Goal: Task Accomplishment & Management: Use online tool/utility

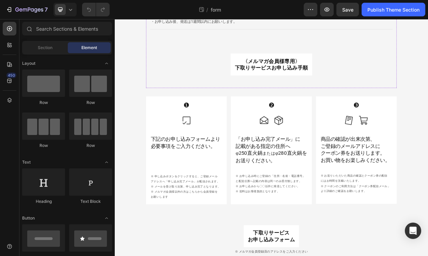
scroll to position [637, 0]
click at [331, 9] on button "button" at bounding box center [327, 10] width 14 height 14
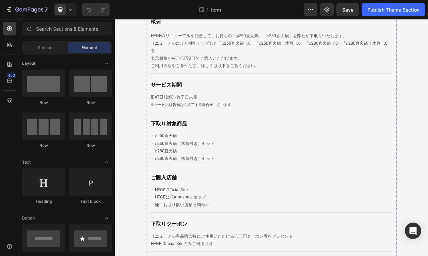
scroll to position [85, 0]
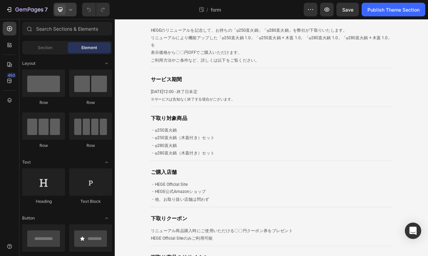
click at [68, 5] on div at bounding box center [64, 10] width 23 height 14
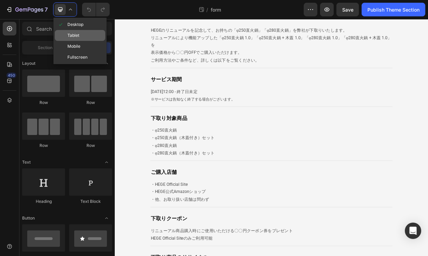
click at [79, 37] on span "Tablet" at bounding box center [73, 35] width 12 height 7
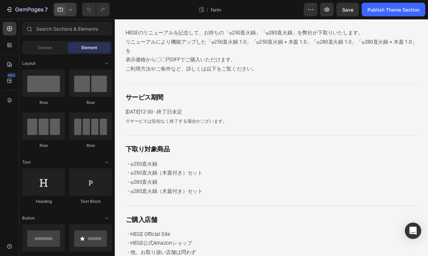
click at [70, 11] on icon at bounding box center [70, 10] width 3 height 2
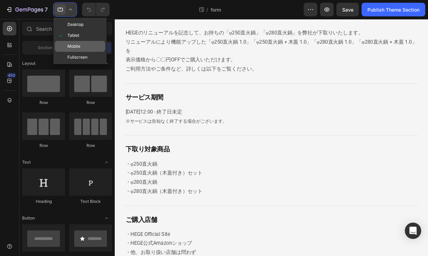
click at [73, 46] on span "Mobile" at bounding box center [73, 46] width 13 height 7
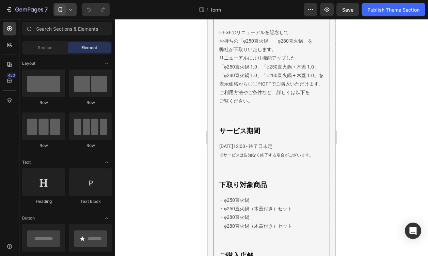
scroll to position [103, 0]
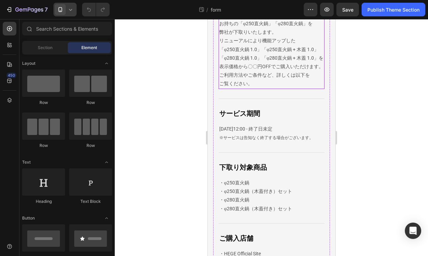
click at [268, 62] on p "「φ250直火鍋 1.0」「φ250直火鍋 + 木蓋 1.0」「φ280直火鍋 1.0」「φ280直火鍋 + 木蓋 1.0」を" at bounding box center [271, 53] width 104 height 17
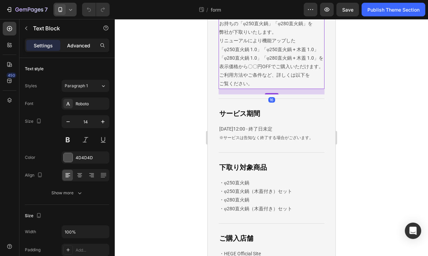
click at [87, 50] on div "Advanced" at bounding box center [79, 45] width 34 height 11
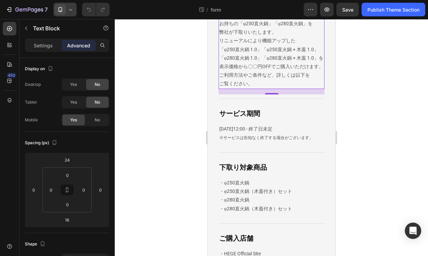
click at [69, 9] on icon at bounding box center [70, 9] width 7 height 7
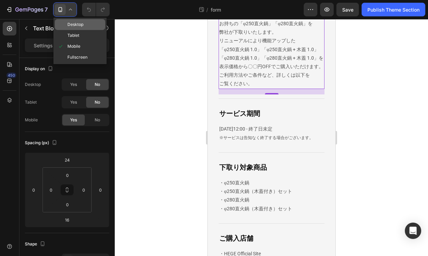
click at [70, 22] on span "Desktop" at bounding box center [75, 24] width 16 height 7
type input "0"
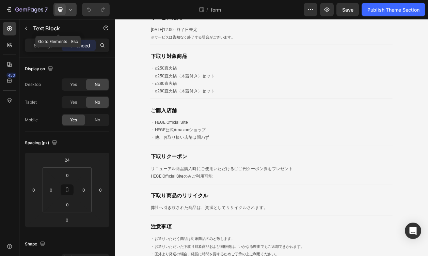
scroll to position [164, 0]
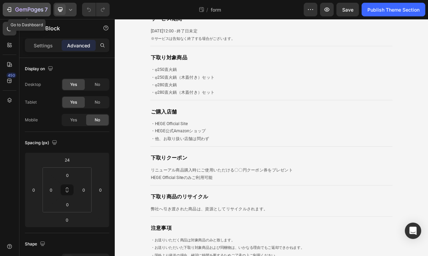
click at [7, 6] on icon "button" at bounding box center [9, 9] width 7 height 7
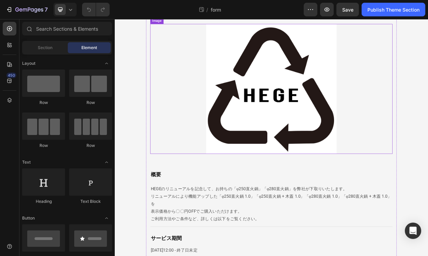
scroll to position [51, 0]
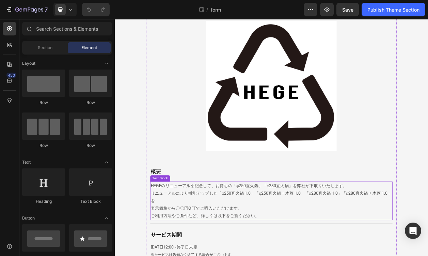
drag, startPoint x: 204, startPoint y: 265, endPoint x: 173, endPoint y: 258, distance: 32.1
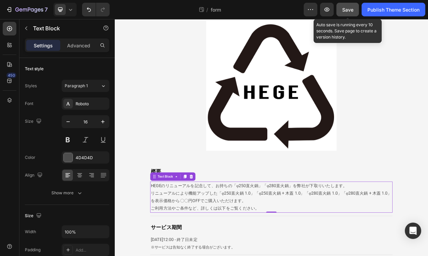
click at [350, 13] on button "Save" at bounding box center [347, 10] width 22 height 14
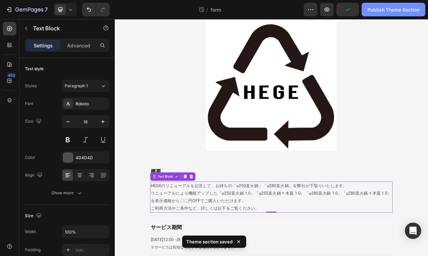
click at [378, 9] on div "Publish Theme Section" at bounding box center [393, 9] width 52 height 7
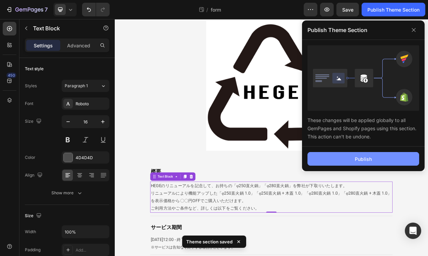
click at [372, 152] on button "Publish" at bounding box center [363, 159] width 112 height 14
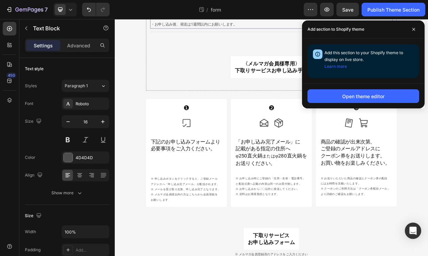
scroll to position [637, 0]
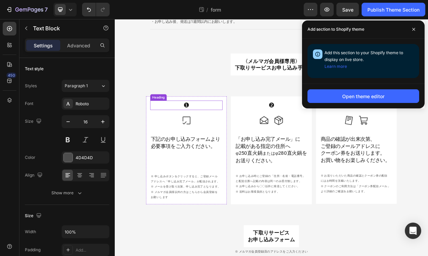
click at [213, 135] on h2 "❶" at bounding box center [208, 131] width 94 height 13
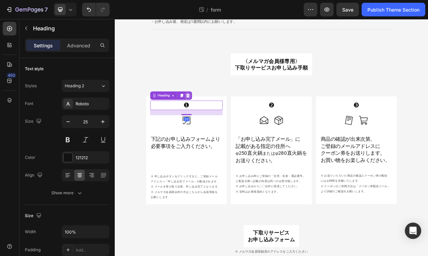
click at [209, 121] on icon at bounding box center [210, 118] width 4 height 5
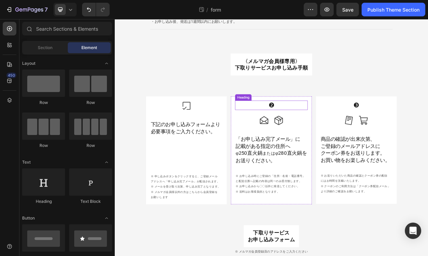
click at [345, 131] on h2 "❷" at bounding box center [319, 131] width 94 height 13
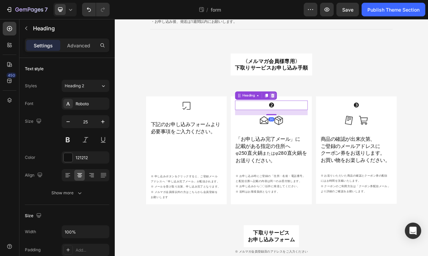
click at [324, 117] on div at bounding box center [320, 119] width 8 height 8
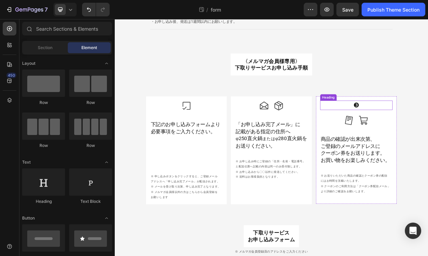
click at [408, 136] on h2 "❸" at bounding box center [429, 131] width 94 height 13
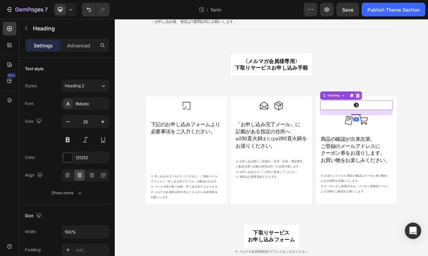
click at [427, 119] on icon at bounding box center [431, 118] width 4 height 5
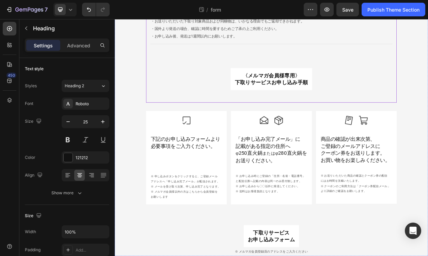
scroll to position [618, 0]
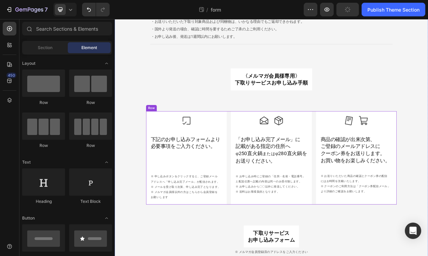
click at [374, 223] on div "Icon 下記のお申し込みフォームより 必要事項をご入力ください。 Heading 下記のお申し込みフォームより 必要事項をご入力ください。 Heading …" at bounding box center [318, 199] width 327 height 121
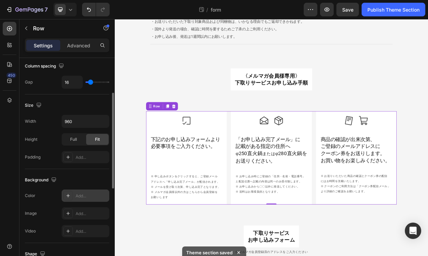
scroll to position [159, 0]
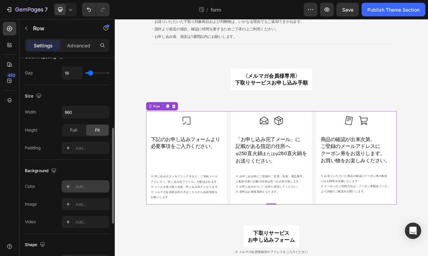
click at [78, 186] on div "Add..." at bounding box center [92, 186] width 32 height 6
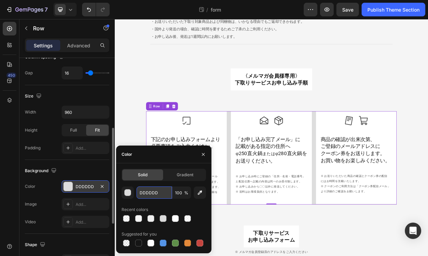
click at [143, 191] on input "DDDDDD" at bounding box center [153, 192] width 35 height 12
click at [142, 216] on div at bounding box center [138, 218] width 7 height 7
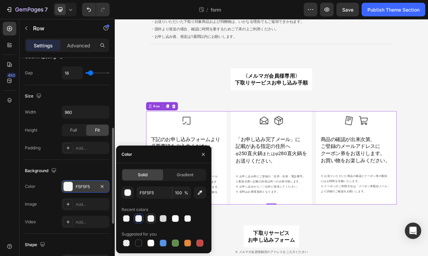
click at [149, 217] on div at bounding box center [150, 218] width 7 height 7
click at [157, 216] on div at bounding box center [163, 218] width 84 height 10
click at [161, 216] on div at bounding box center [163, 218] width 7 height 7
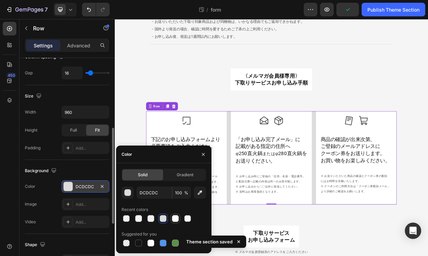
click at [174, 217] on div at bounding box center [175, 218] width 7 height 7
type input "FFFFFF"
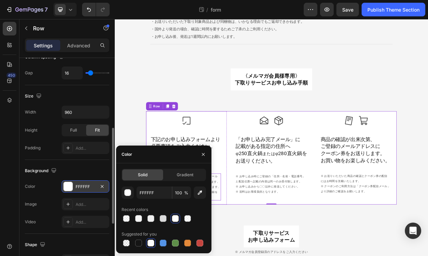
click at [246, 226] on p "※ 申し込みボタンをクリックすると、ご登録メール" at bounding box center [207, 224] width 91 height 7
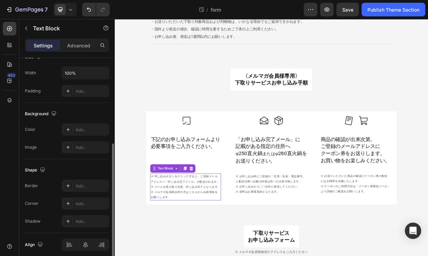
scroll to position [0, 0]
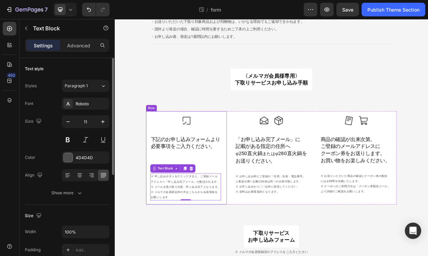
click at [258, 201] on div "Icon 下記のお申し込みフォームより 必要事項をご入力ください。 Heading 下記のお申し込みフォームより 必要事項をご入力ください。 Heading …" at bounding box center [207, 199] width 105 height 121
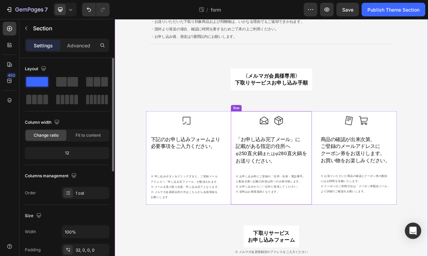
click at [274, 141] on div "Icon Icon Row Icon Icon Row 「お申し込み完了メール」に記載がある指定の住所へφ250直火鍋または、φ280直火鍋をお送りください。…" at bounding box center [318, 199] width 105 height 121
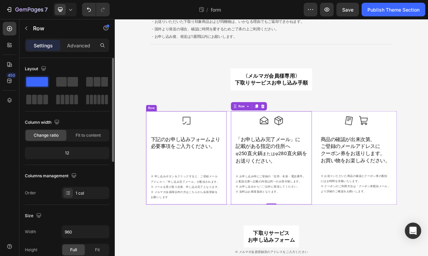
click at [159, 215] on div "Icon 下記のお申し込みフォームより 必要事項をご入力ください。 Heading 下記のお申し込みフォームより 必要事項をご入力ください。 Heading …" at bounding box center [207, 199] width 105 height 121
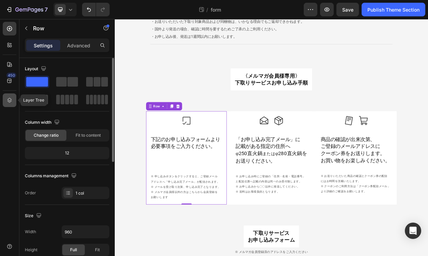
click at [13, 102] on div at bounding box center [10, 100] width 14 height 14
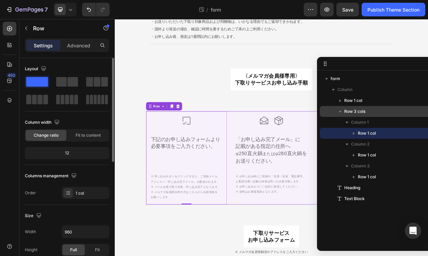
click at [373, 110] on p "Row 3 cols" at bounding box center [388, 111] width 88 height 7
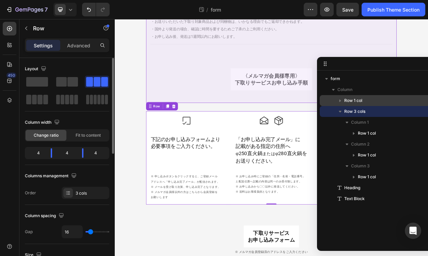
click at [372, 101] on p "Row 1 col" at bounding box center [388, 100] width 88 height 7
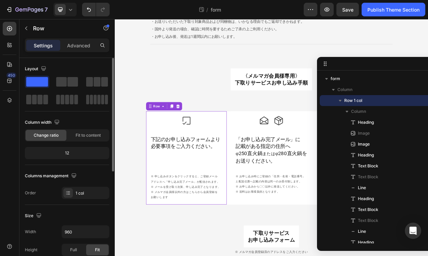
scroll to position [298, 0]
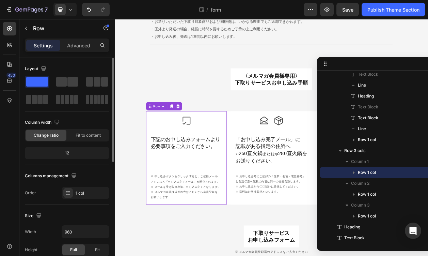
click at [258, 239] on div "Icon 下記のお申し込みフォームより 必要事項をご入力ください。 Heading 下記のお申し込みフォームより 必要事項をご入力ください。 Heading …" at bounding box center [207, 199] width 105 height 121
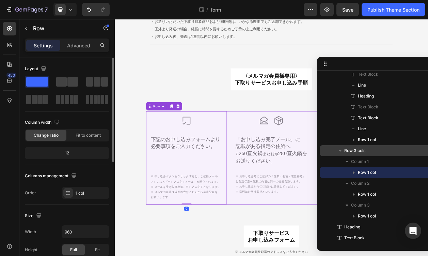
click at [360, 149] on span "Row 3 cols" at bounding box center [354, 150] width 21 height 7
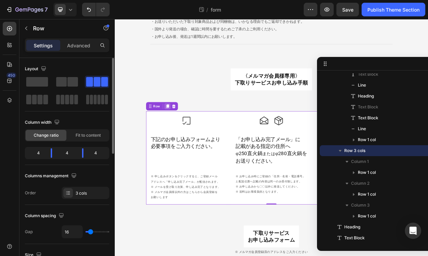
click at [181, 131] on icon at bounding box center [183, 132] width 5 height 5
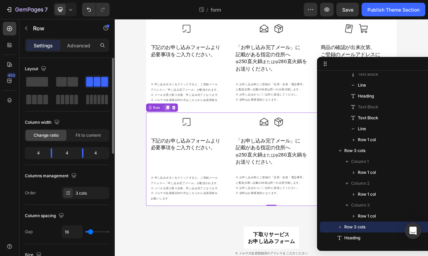
scroll to position [738, 0]
click at [324, 65] on icon at bounding box center [324, 65] width 1 height 1
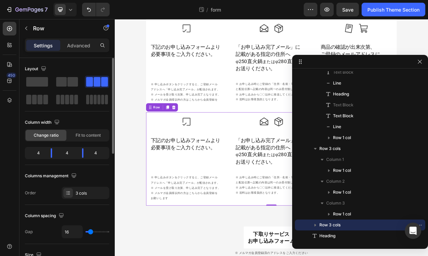
drag, startPoint x: 324, startPoint y: 65, endPoint x: 396, endPoint y: 63, distance: 72.1
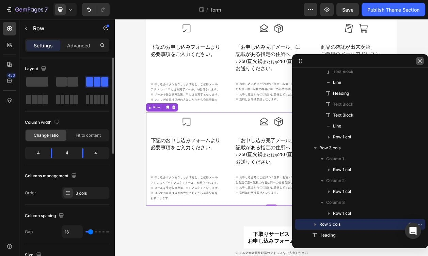
drag, startPoint x: 420, startPoint y: 61, endPoint x: 397, endPoint y: 55, distance: 23.8
click at [420, 61] on icon "button" at bounding box center [419, 60] width 5 height 5
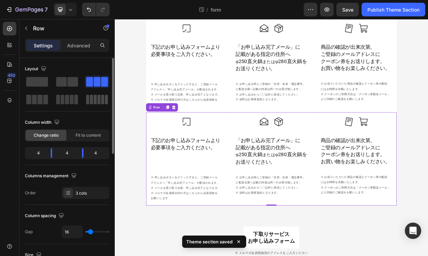
click at [91, 101] on span at bounding box center [91, 100] width 3 height 10
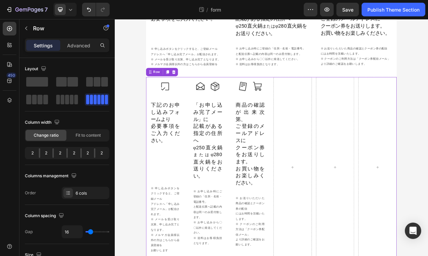
scroll to position [789, 0]
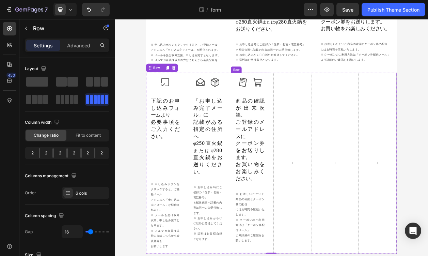
click at [276, 255] on div "Icon Icon Row Icon Icon Row 商品の確認が出来次第、 ご登録のメールアドレスに クーポン券をお送りします。 お買い物をお楽しみくださ…" at bounding box center [291, 206] width 50 height 235
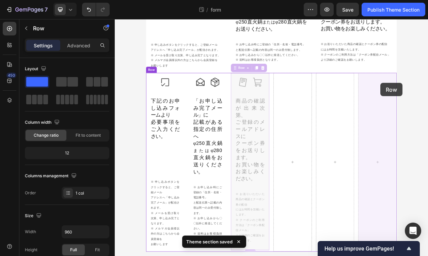
drag, startPoint x: 272, startPoint y: 84, endPoint x: 461, endPoint y: 102, distance: 190.1
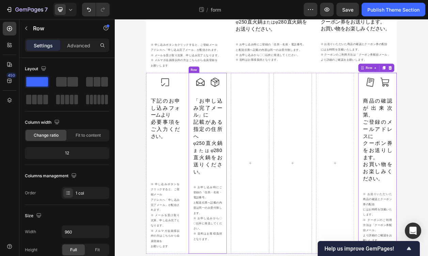
click at [258, 220] on div "Icon Icon Row Icon Icon Row 「お申し込み完了メール」に記載がある指定の住所へφ250直火鍋または、φ280直火鍋をお送りください。…" at bounding box center [236, 206] width 50 height 235
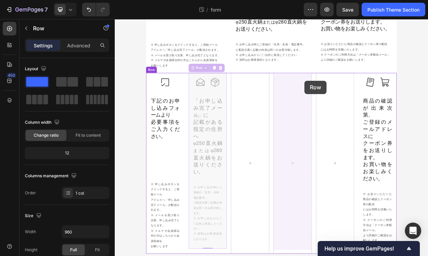
drag, startPoint x: 217, startPoint y: 85, endPoint x: 362, endPoint y: 99, distance: 145.3
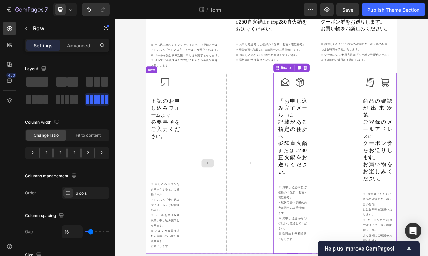
click at [255, 119] on div at bounding box center [236, 206] width 50 height 235
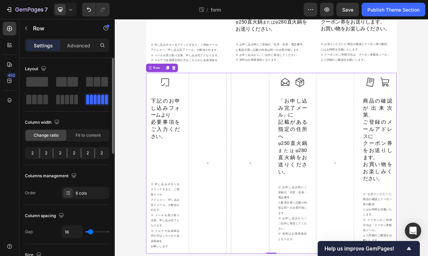
click at [45, 152] on div "2" at bounding box center [46, 153] width 13 height 10
click at [90, 192] on div "6 cols" at bounding box center [92, 193] width 32 height 6
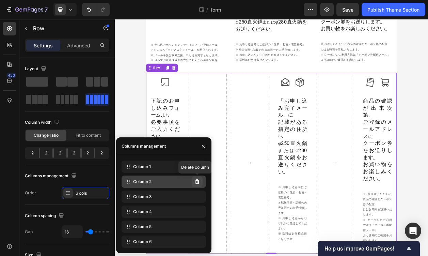
click at [197, 181] on icon at bounding box center [196, 181] width 5 height 5
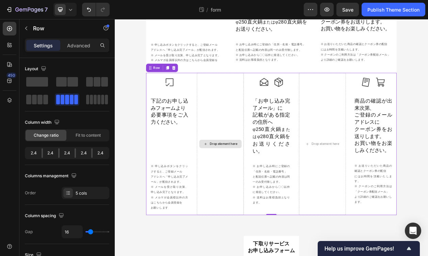
click at [259, 126] on div "Drop element here" at bounding box center [252, 181] width 61 height 185
click at [254, 129] on div "Drop element here" at bounding box center [252, 181] width 61 height 185
click at [52, 152] on div "2.4" at bounding box center [50, 153] width 15 height 10
click at [50, 154] on div "2.4" at bounding box center [50, 153] width 15 height 10
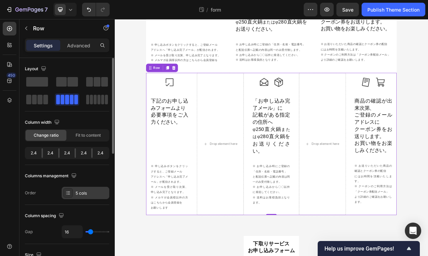
click at [92, 195] on div "5 cols" at bounding box center [92, 193] width 32 height 6
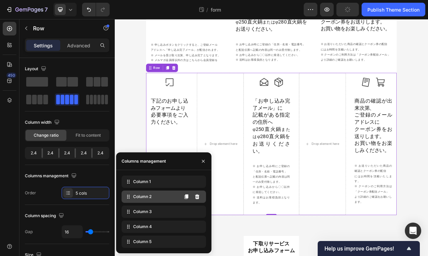
click at [166, 194] on div "Column 2" at bounding box center [163, 196] width 84 height 12
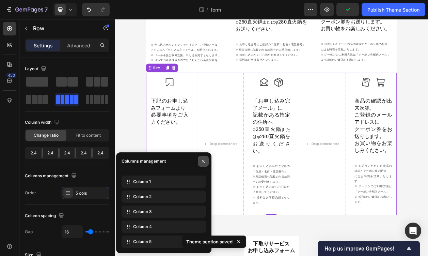
click at [202, 159] on icon "button" at bounding box center [202, 160] width 5 height 5
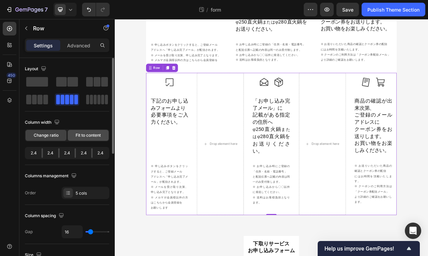
click at [89, 135] on span "Fit to content" at bounding box center [88, 135] width 25 height 6
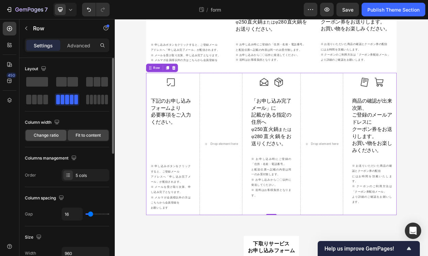
click at [51, 135] on span "Change ratio" at bounding box center [46, 135] width 25 height 6
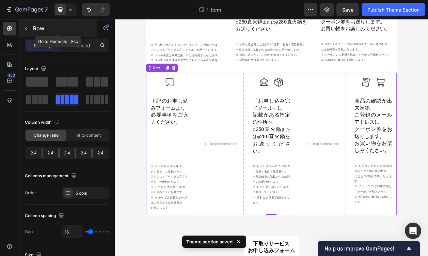
click at [24, 31] on button "button" at bounding box center [26, 28] width 11 height 11
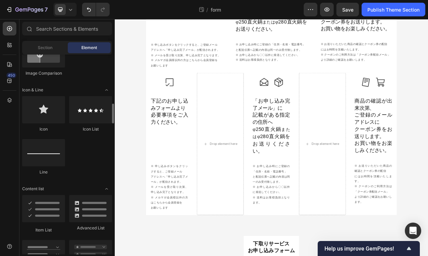
scroll to position [420, 0]
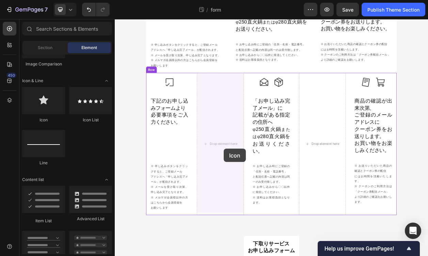
drag, startPoint x: 161, startPoint y: 124, endPoint x: 257, endPoint y: 188, distance: 115.6
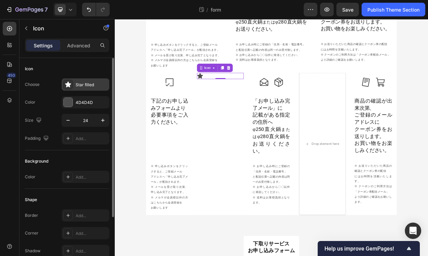
click at [102, 83] on div "Star filled" at bounding box center [92, 85] width 32 height 6
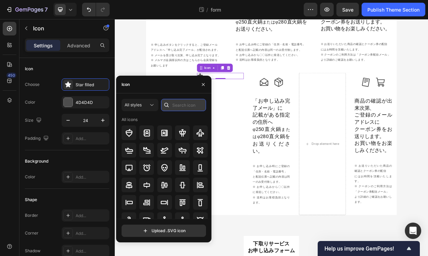
click at [186, 104] on input "text" at bounding box center [183, 105] width 45 height 12
paste input "arrow"
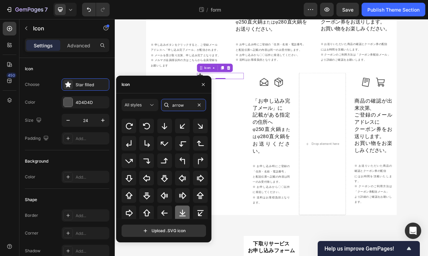
scroll to position [78, 0]
type input "arrow"
click at [127, 211] on icon at bounding box center [129, 212] width 7 height 7
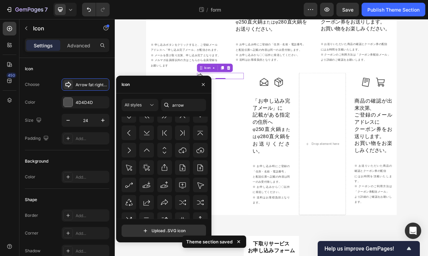
scroll to position [773, 0]
drag, startPoint x: 209, startPoint y: 192, endPoint x: 129, endPoint y: 266, distance: 108.9
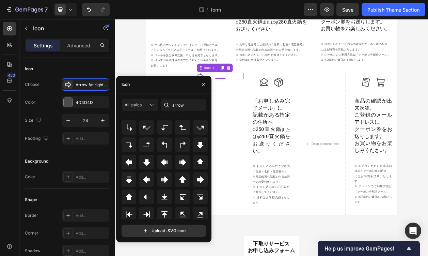
scroll to position [1392, 0]
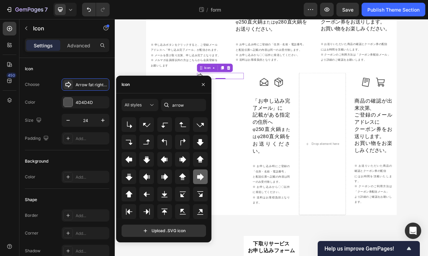
click at [206, 175] on div at bounding box center [200, 176] width 15 height 15
click at [272, 124] on div "Icon 0" at bounding box center [252, 181] width 61 height 185
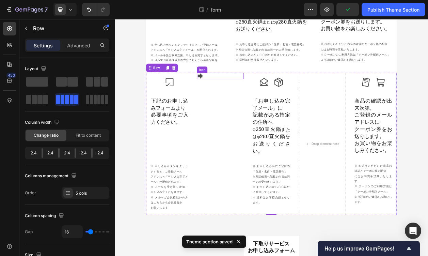
click at [257, 94] on div "Icon" at bounding box center [252, 93] width 61 height 8
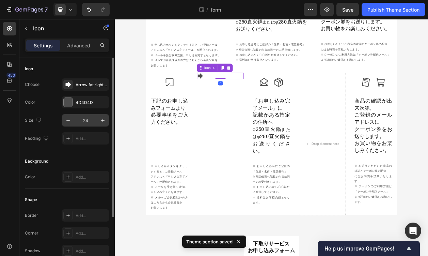
click at [82, 117] on input "24" at bounding box center [85, 120] width 22 height 12
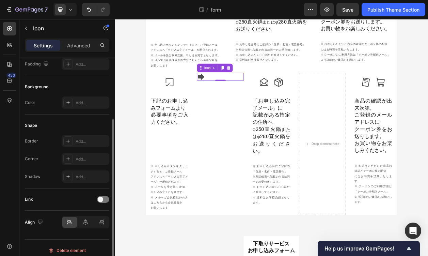
scroll to position [79, 0]
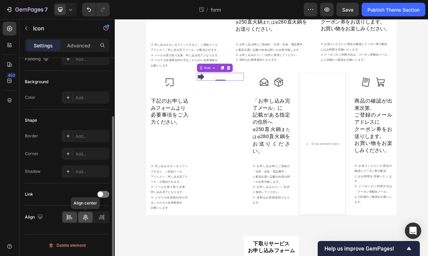
type input "30"
click at [85, 216] on icon at bounding box center [85, 216] width 7 height 7
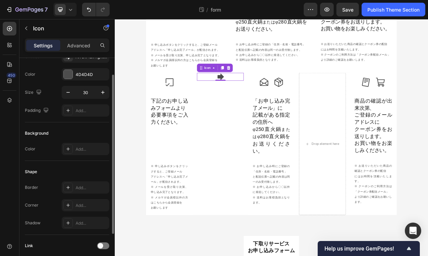
scroll to position [0, 0]
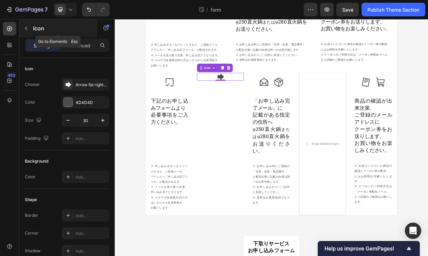
click at [27, 28] on icon "button" at bounding box center [25, 28] width 5 height 5
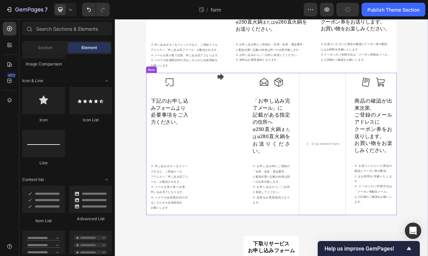
click at [258, 139] on div "Icon" at bounding box center [252, 181] width 61 height 185
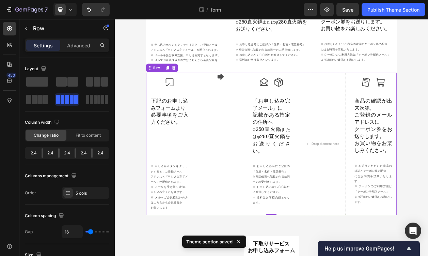
click at [250, 113] on div "Icon" at bounding box center [252, 181] width 61 height 185
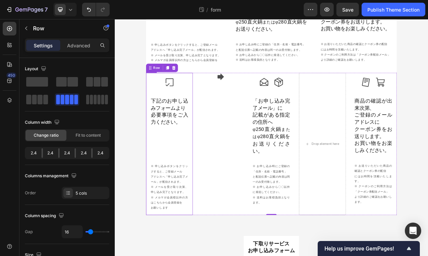
click at [203, 159] on div "Icon 下記のお申し込みフォームより 必要事項をご入力ください。 Heading 下記のお申し込みフォームより 必要事項をご入力ください。 Heading …" at bounding box center [186, 182] width 50 height 174
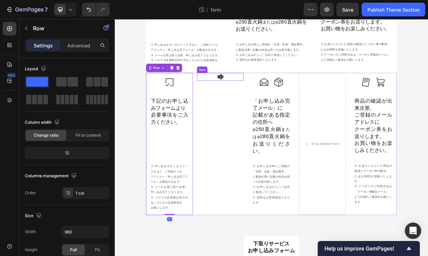
click at [259, 94] on div "Icon" at bounding box center [252, 94] width 61 height 10
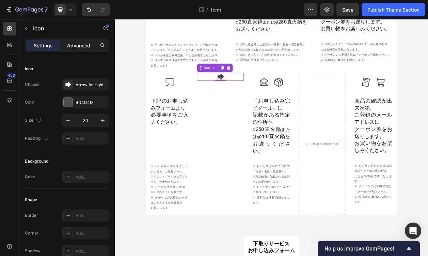
click at [84, 48] on p "Advanced" at bounding box center [78, 45] width 23 height 7
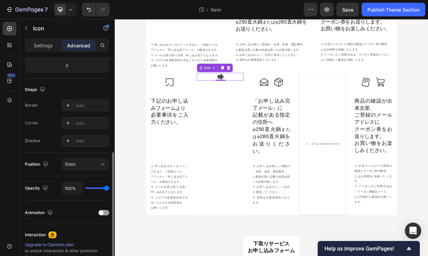
scroll to position [237, 0]
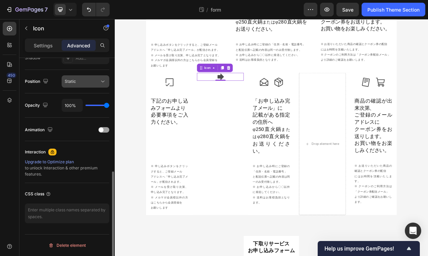
click at [82, 83] on div "Static" at bounding box center [82, 81] width 35 height 6
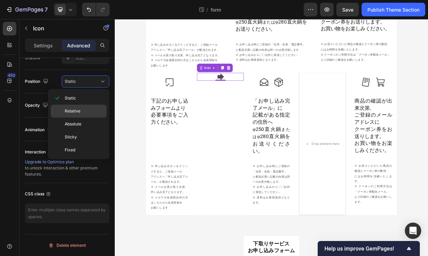
click at [76, 115] on div "Relative" at bounding box center [79, 110] width 56 height 13
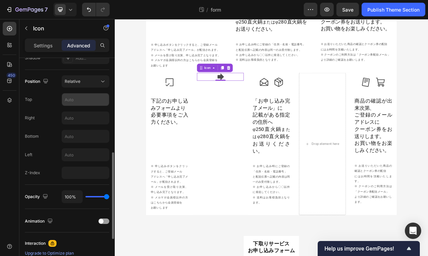
click at [77, 100] on input "text" at bounding box center [85, 99] width 47 height 12
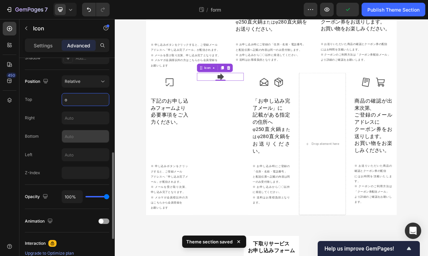
type input "o"
click at [78, 138] on input "text" at bounding box center [85, 136] width 47 height 12
type input "o"
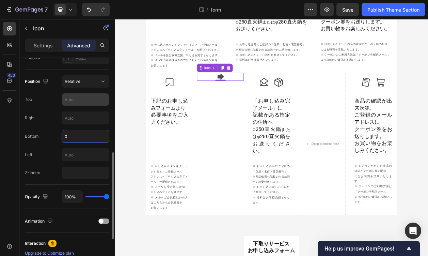
type input "0"
click at [84, 97] on input "text" at bounding box center [85, 99] width 47 height 12
type input "0"
click at [84, 97] on input "0" at bounding box center [85, 99] width 47 height 12
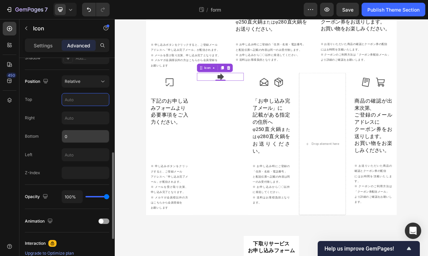
click at [77, 131] on input "0" at bounding box center [85, 136] width 47 height 12
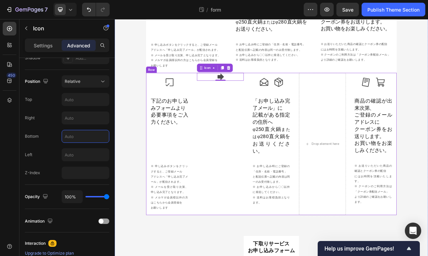
click at [229, 142] on div "Icon 0" at bounding box center [252, 181] width 61 height 185
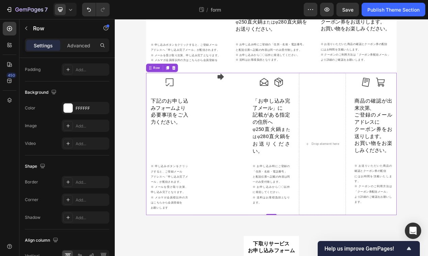
scroll to position [0, 0]
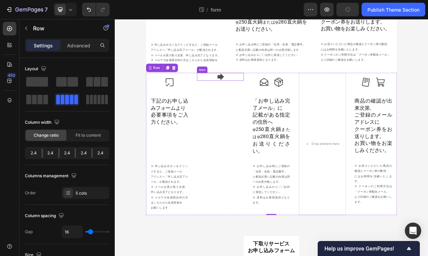
click at [272, 92] on div "Icon" at bounding box center [252, 94] width 61 height 10
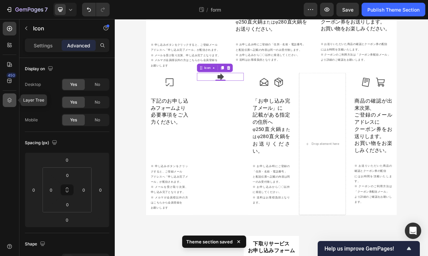
click at [6, 99] on icon at bounding box center [9, 100] width 7 height 7
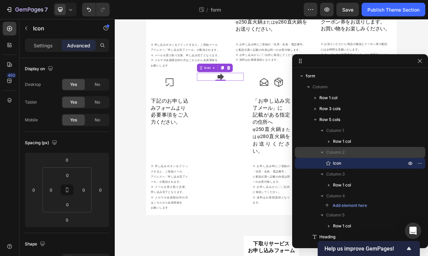
click at [345, 149] on p "Column 2" at bounding box center [366, 152] width 81 height 7
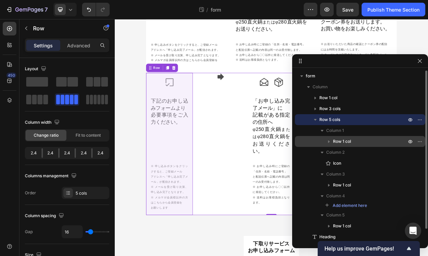
click at [351, 143] on p "Row 1 col" at bounding box center [370, 141] width 75 height 7
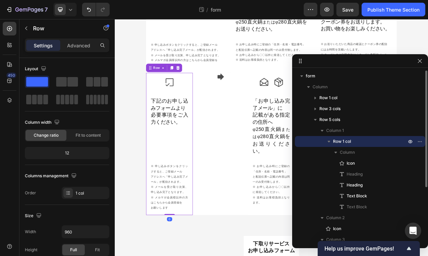
click at [351, 143] on p "Row 1 col" at bounding box center [370, 141] width 75 height 7
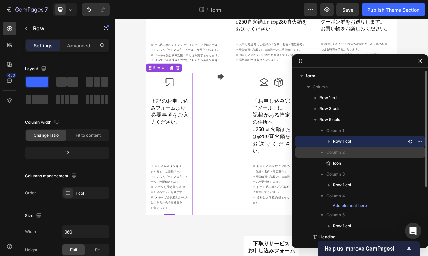
click at [333, 154] on span "Column 2" at bounding box center [335, 152] width 18 height 7
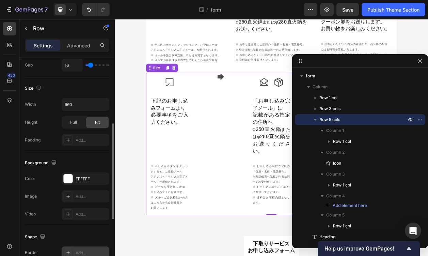
scroll to position [159, 0]
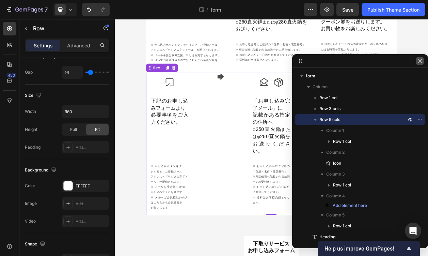
click at [422, 59] on icon "button" at bounding box center [419, 60] width 5 height 5
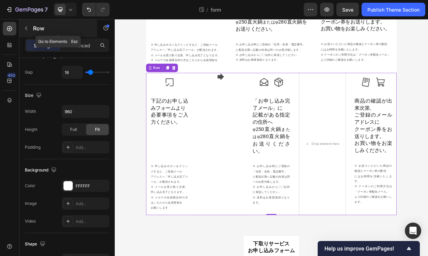
click at [20, 26] on div "Row" at bounding box center [58, 28] width 78 height 18
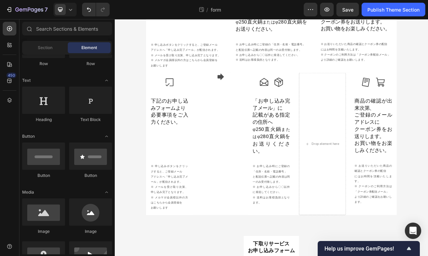
scroll to position [0, 0]
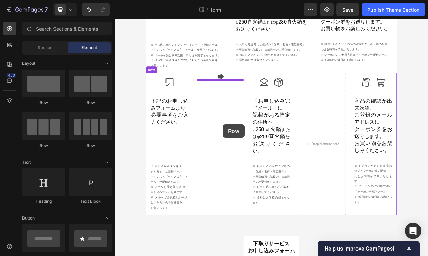
drag, startPoint x: 201, startPoint y: 116, endPoint x: 255, endPoint y: 156, distance: 67.8
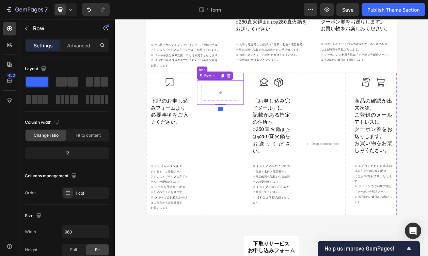
click at [278, 93] on div "Icon" at bounding box center [252, 94] width 61 height 10
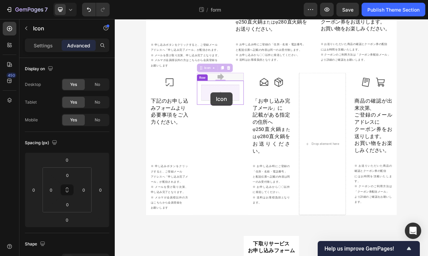
drag, startPoint x: 228, startPoint y: 84, endPoint x: 239, endPoint y: 114, distance: 32.2
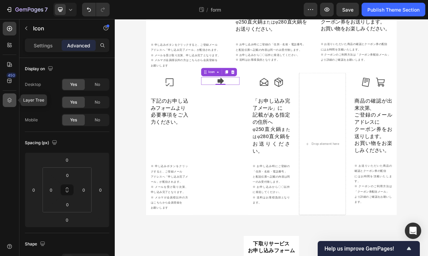
click at [11, 100] on icon at bounding box center [9, 100] width 7 height 7
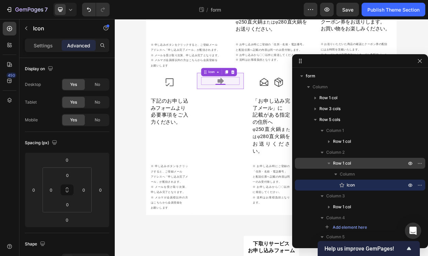
click at [347, 165] on span "Row 1 col" at bounding box center [342, 163] width 18 height 7
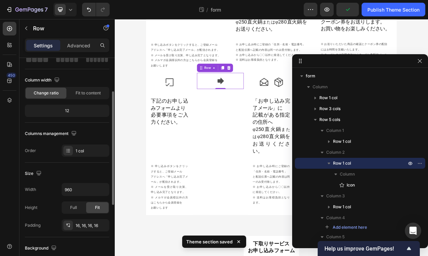
scroll to position [51, 0]
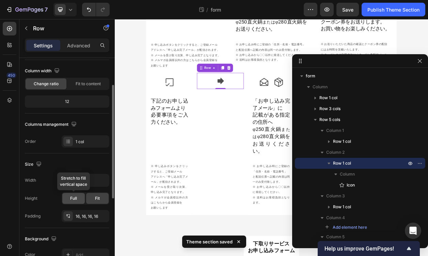
click at [76, 197] on span "Full" at bounding box center [73, 198] width 7 height 6
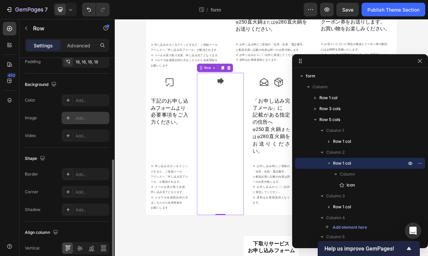
scroll to position [236, 0]
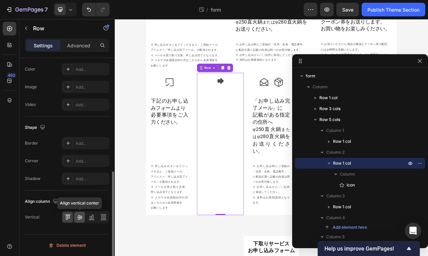
click at [82, 214] on icon at bounding box center [79, 216] width 7 height 7
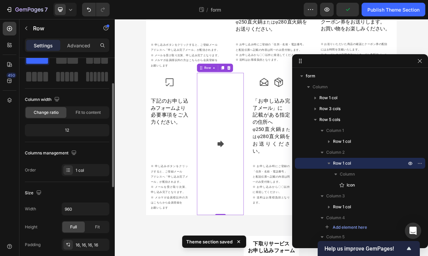
scroll to position [21, 0]
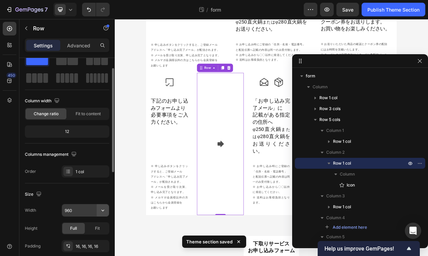
click at [102, 209] on icon "button" at bounding box center [102, 210] width 7 height 7
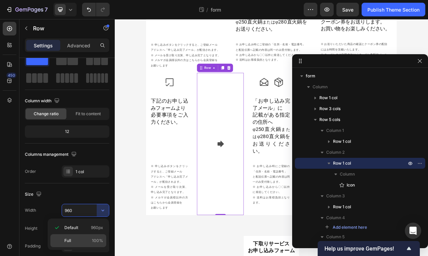
click at [92, 234] on div "Full 100%" at bounding box center [78, 240] width 56 height 13
type input "100%"
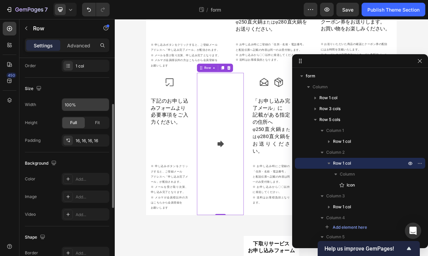
scroll to position [129, 0]
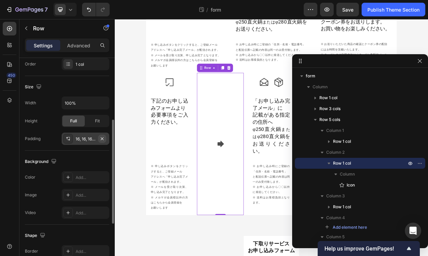
click at [101, 138] on icon "button" at bounding box center [102, 138] width 3 height 3
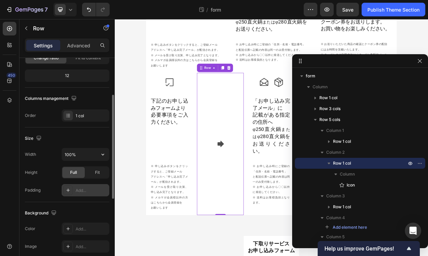
scroll to position [0, 0]
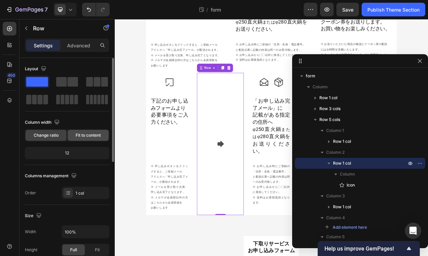
click at [96, 136] on span "Fit to content" at bounding box center [88, 135] width 25 height 6
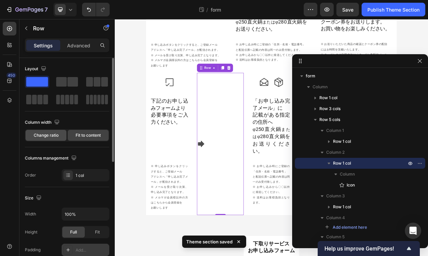
click at [53, 133] on span "Change ratio" at bounding box center [46, 135] width 25 height 6
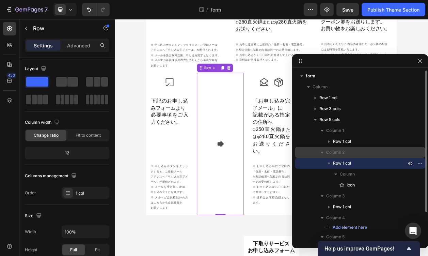
click at [329, 153] on span "Column 2" at bounding box center [335, 152] width 18 height 7
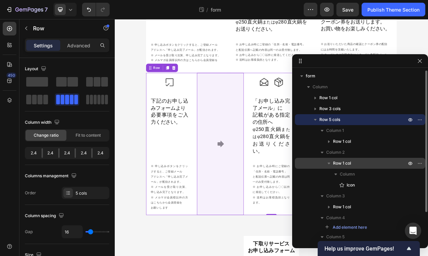
click at [338, 160] on span "Row 1 col" at bounding box center [342, 163] width 18 height 7
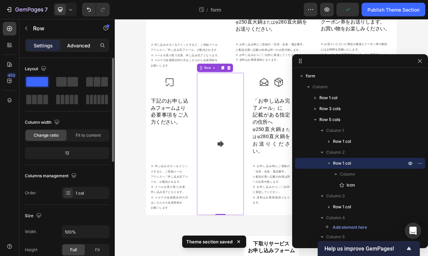
click at [88, 47] on p "Advanced" at bounding box center [78, 45] width 23 height 7
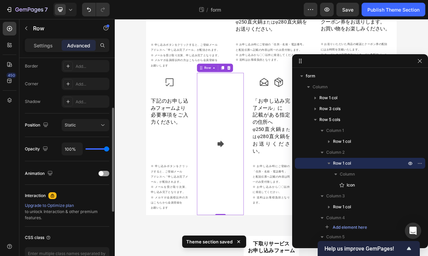
scroll to position [237, 0]
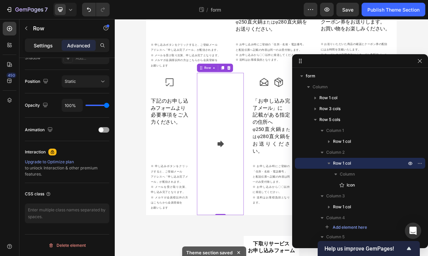
click at [36, 47] on p "Settings" at bounding box center [43, 45] width 19 height 7
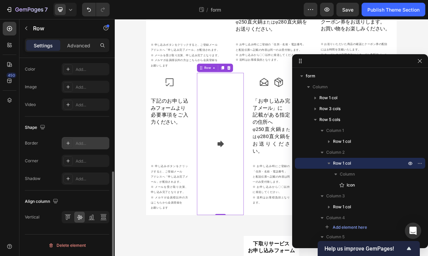
scroll to position [0, 0]
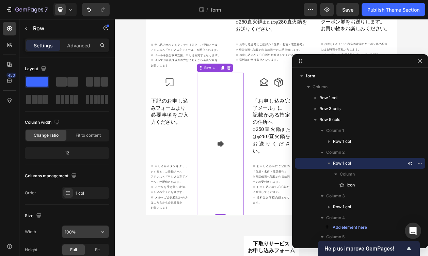
click at [90, 236] on input "100%" at bounding box center [85, 231] width 47 height 12
click at [104, 232] on icon "button" at bounding box center [102, 231] width 7 height 7
click at [95, 168] on div "Layout Column width Change ratio Fit to content 12 Columns management Order 1 c…" at bounding box center [67, 130] width 84 height 135
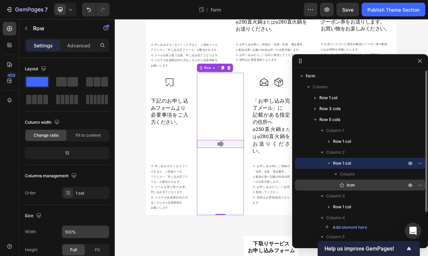
click at [348, 186] on span "Icon" at bounding box center [350, 184] width 8 height 7
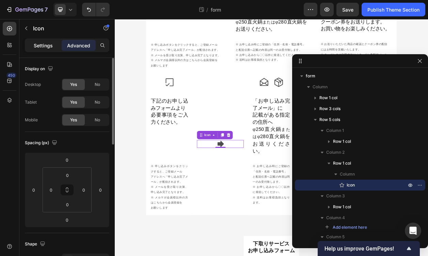
click at [50, 45] on p "Settings" at bounding box center [43, 45] width 19 height 7
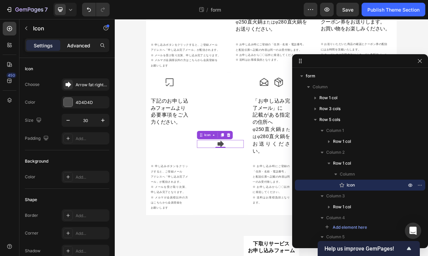
click at [83, 41] on div "Advanced" at bounding box center [79, 45] width 34 height 11
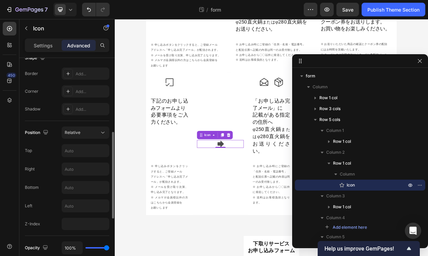
scroll to position [210, 0]
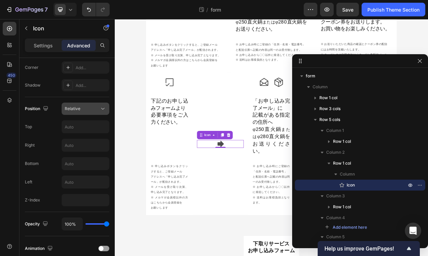
click at [82, 109] on div "Relative" at bounding box center [82, 108] width 35 height 6
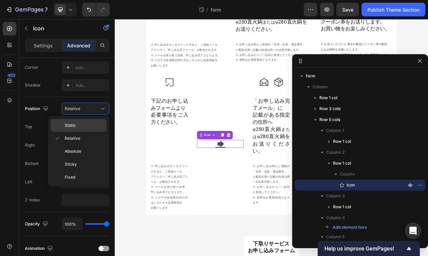
click at [79, 121] on div "Static" at bounding box center [79, 125] width 56 height 13
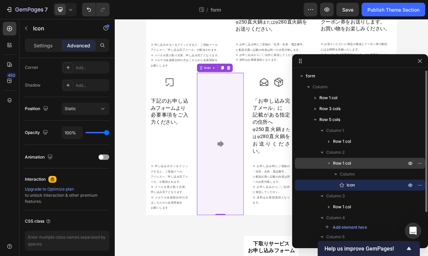
click at [343, 164] on span "Row 1 col" at bounding box center [342, 163] width 18 height 7
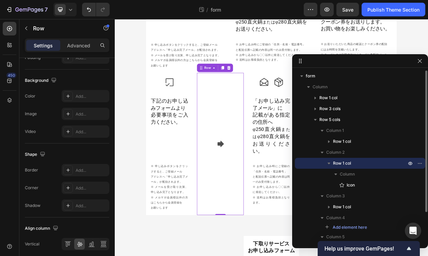
scroll to position [0, 0]
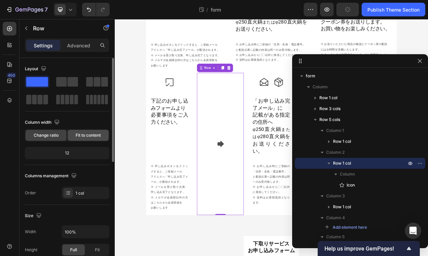
click at [93, 133] on span "Fit to content" at bounding box center [88, 135] width 25 height 6
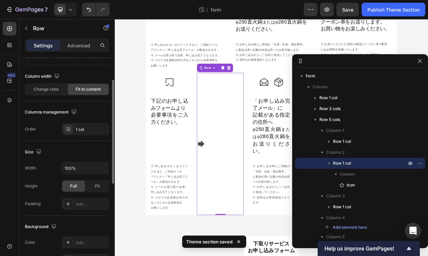
scroll to position [51, 0]
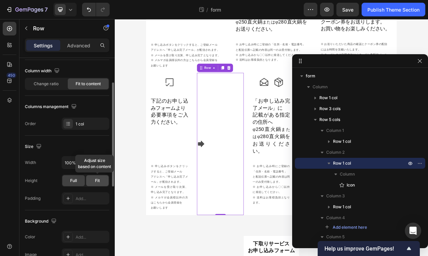
click at [96, 180] on span "Fit" at bounding box center [97, 180] width 5 height 6
click at [68, 181] on div "Full" at bounding box center [73, 180] width 22 height 11
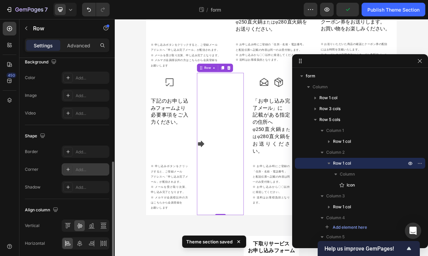
scroll to position [236, 0]
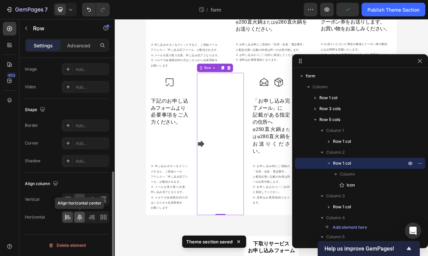
click at [81, 216] on icon at bounding box center [79, 217] width 5 height 6
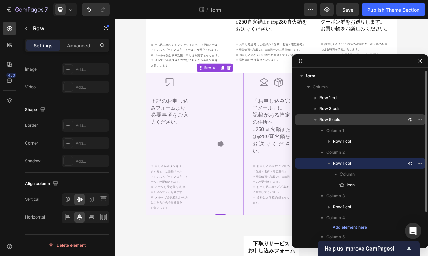
click at [339, 117] on span "Row 5 cols" at bounding box center [329, 119] width 21 height 7
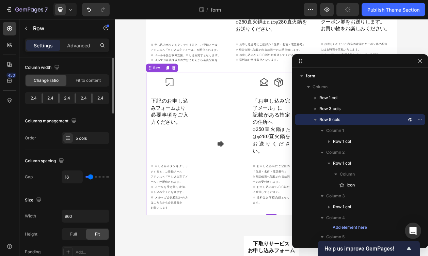
scroll to position [0, 0]
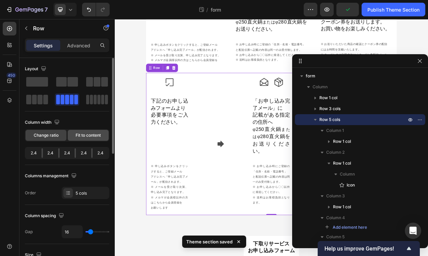
click at [78, 136] on span "Fit to content" at bounding box center [88, 135] width 25 height 6
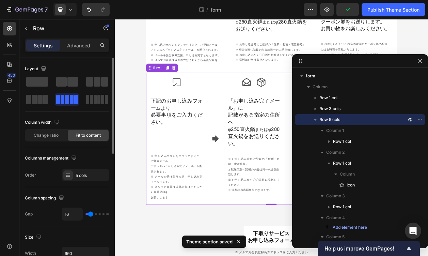
scroll to position [787, 0]
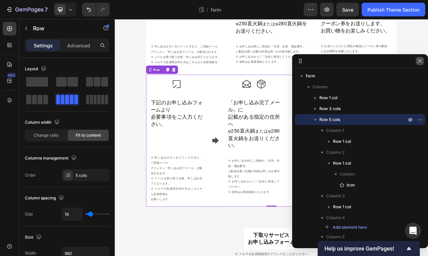
drag, startPoint x: 421, startPoint y: 63, endPoint x: 398, endPoint y: 58, distance: 22.7
click at [421, 63] on icon "button" at bounding box center [419, 60] width 5 height 5
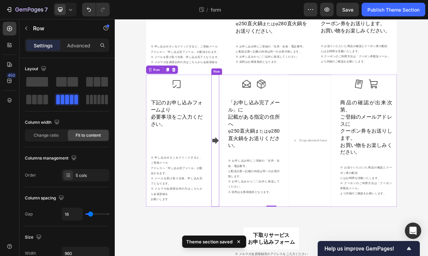
click at [247, 114] on div "Icon" at bounding box center [246, 178] width 10 height 172
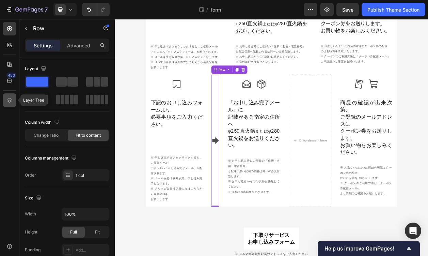
click at [4, 99] on div at bounding box center [10, 100] width 14 height 14
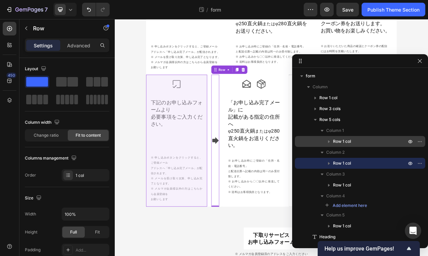
click at [346, 139] on span "Row 1 col" at bounding box center [342, 141] width 18 height 7
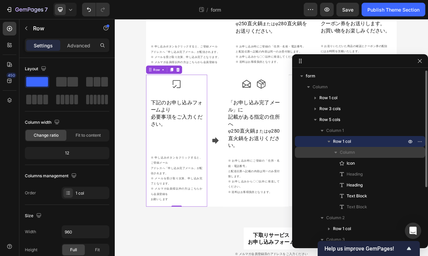
click at [347, 154] on span "Column" at bounding box center [347, 152] width 15 height 7
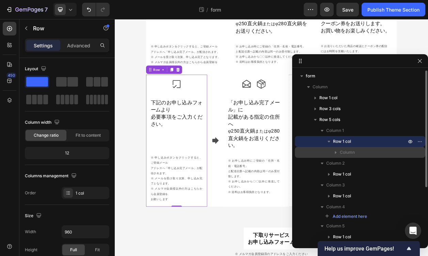
click at [347, 154] on span "Column" at bounding box center [347, 152] width 15 height 7
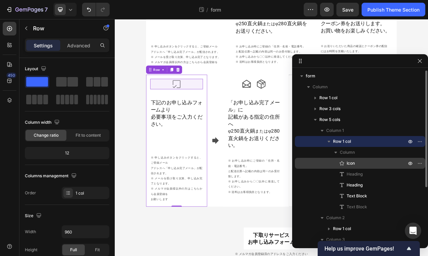
click at [348, 158] on div "Icon" at bounding box center [359, 163] width 125 height 11
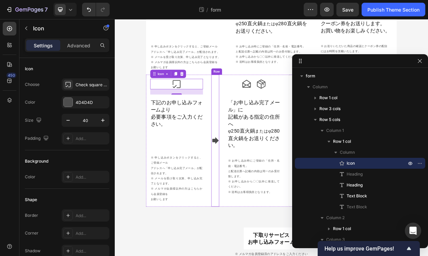
click at [244, 166] on div "Icon" at bounding box center [246, 178] width 10 height 172
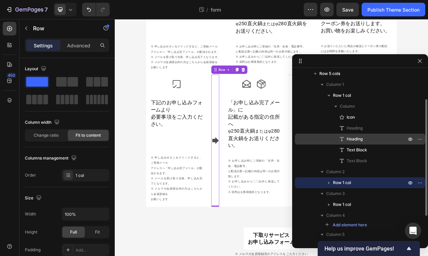
scroll to position [51, 0]
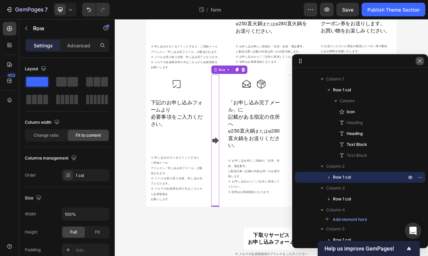
click at [418, 63] on icon "button" at bounding box center [419, 60] width 5 height 5
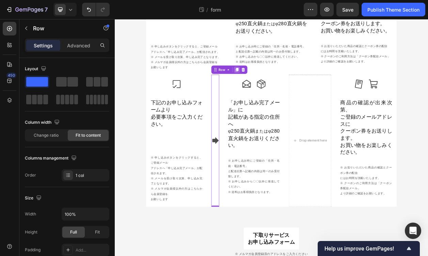
click at [272, 84] on icon at bounding box center [273, 84] width 5 height 5
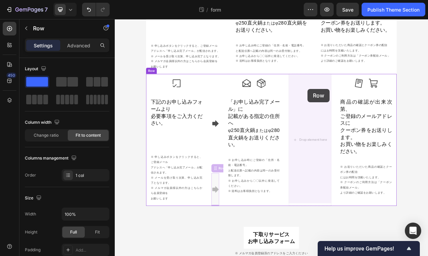
drag, startPoint x: 246, startPoint y: 171, endPoint x: 366, endPoint y: 110, distance: 134.1
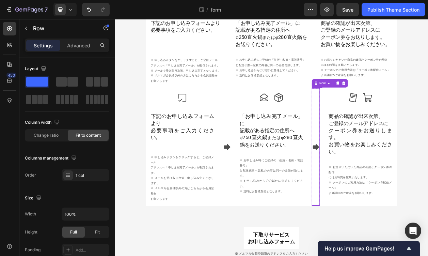
click at [379, 183] on icon at bounding box center [377, 186] width 8 height 8
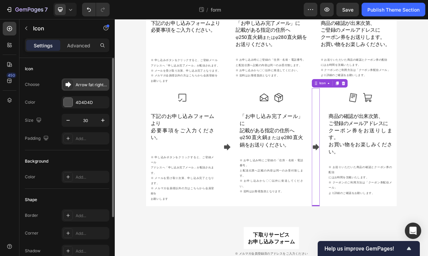
click at [81, 84] on div "Arrow fat right filled" at bounding box center [92, 85] width 32 height 6
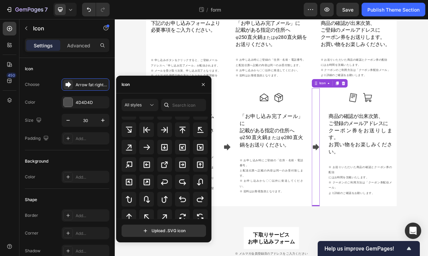
scroll to position [367, 0]
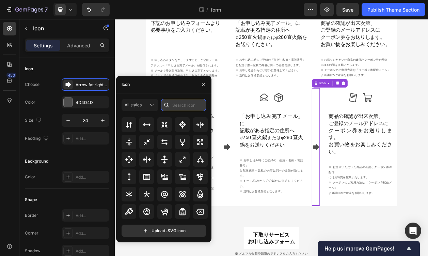
click at [187, 105] on input "text" at bounding box center [183, 105] width 45 height 12
paste input "arrow"
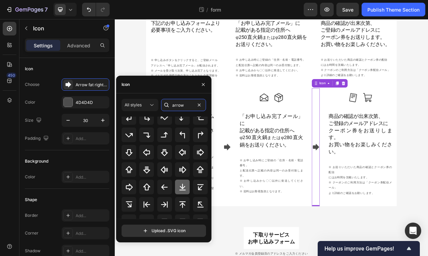
scroll to position [107, 0]
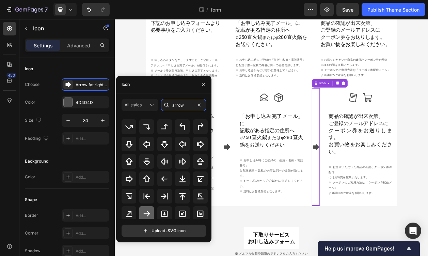
type input "arrow"
click at [149, 213] on icon at bounding box center [147, 213] width 6 height 5
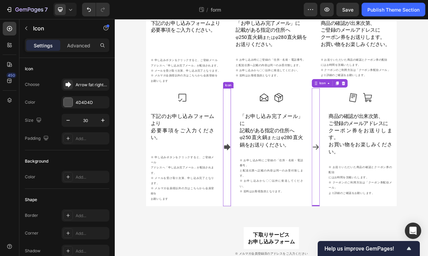
click at [262, 184] on icon at bounding box center [261, 186] width 8 height 8
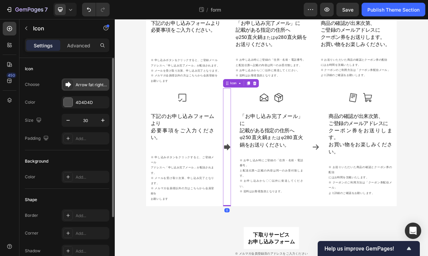
click at [96, 83] on div "Arrow fat right filled" at bounding box center [92, 85] width 32 height 6
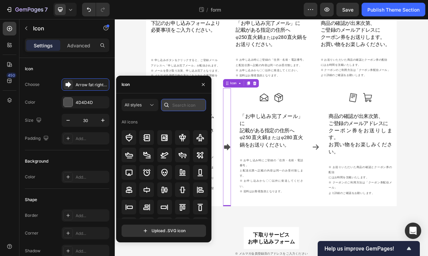
click at [188, 106] on input "text" at bounding box center [183, 105] width 45 height 12
paste input "arrow"
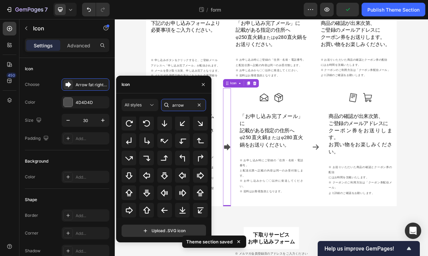
scroll to position [103, 0]
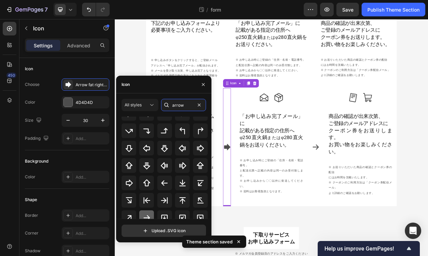
type input "arrow"
click at [150, 217] on div at bounding box center [146, 217] width 15 height 15
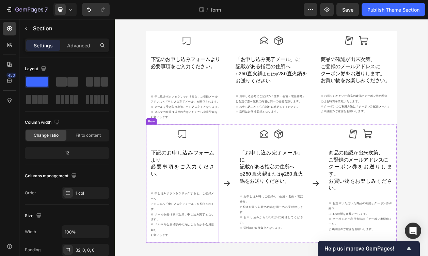
scroll to position [718, 0]
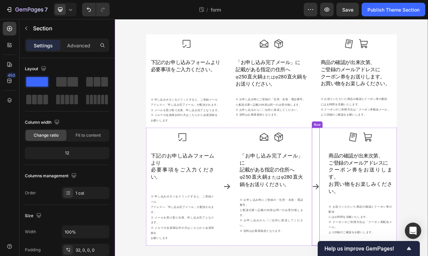
click at [378, 168] on div "Icon" at bounding box center [377, 237] width 10 height 153
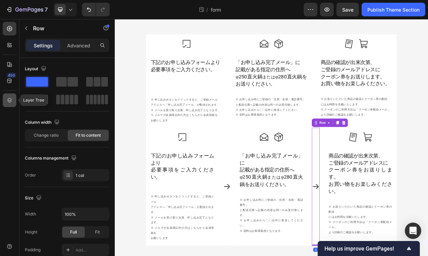
click at [8, 99] on icon at bounding box center [9, 100] width 7 height 7
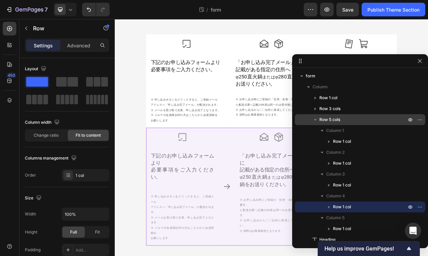
click at [325, 114] on div "Row 5 cols" at bounding box center [359, 119] width 125 height 11
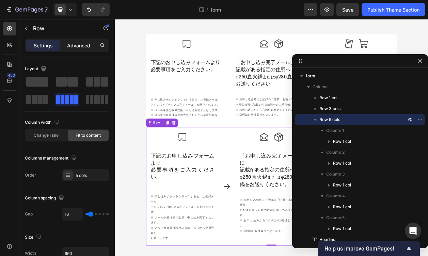
click at [82, 45] on p "Advanced" at bounding box center [78, 45] width 23 height 7
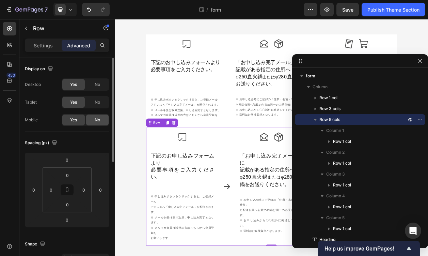
click at [92, 118] on div "No" at bounding box center [97, 119] width 22 height 11
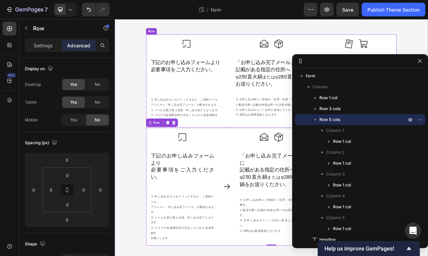
click at [263, 45] on div "Icon 下記のお申し込みフォームより 必要事項をご入力ください。 Heading 下記のお申し込みフォームより 必要事項をご入力ください。 Heading …" at bounding box center [318, 99] width 327 height 121
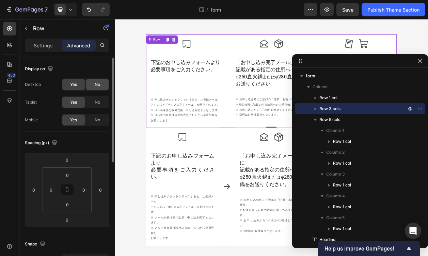
click at [91, 85] on div "No" at bounding box center [97, 84] width 22 height 11
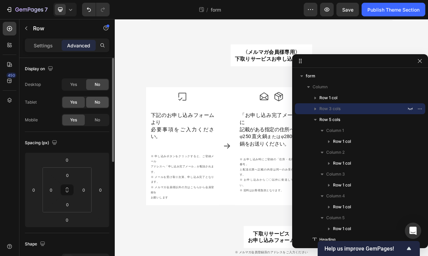
click at [96, 103] on span "No" at bounding box center [97, 102] width 5 height 6
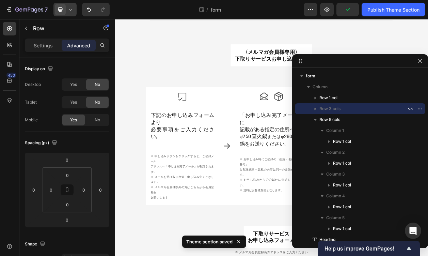
click at [70, 11] on icon at bounding box center [70, 9] width 7 height 7
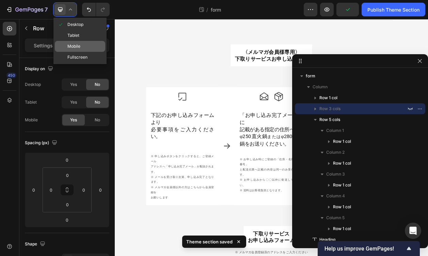
click at [69, 51] on div "Mobile" at bounding box center [80, 46] width 50 height 11
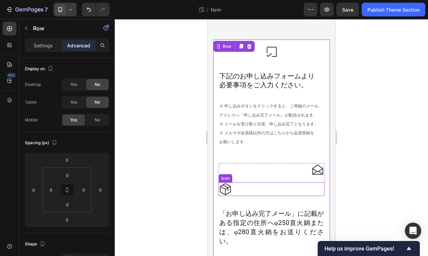
scroll to position [742, 0]
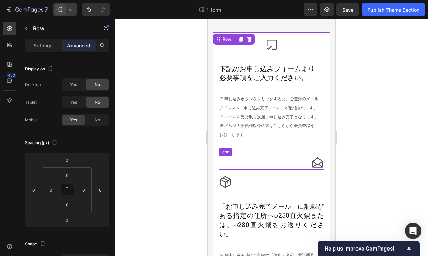
click at [294, 161] on div "Icon" at bounding box center [271, 163] width 106 height 14
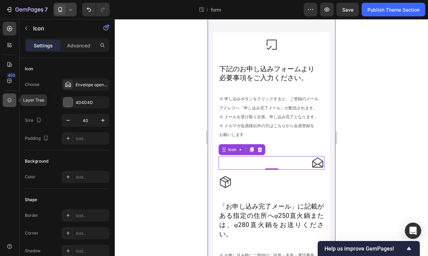
click at [13, 102] on icon at bounding box center [9, 100] width 7 height 7
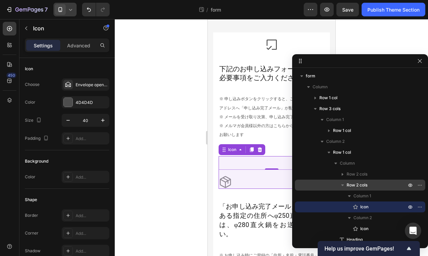
click at [383, 182] on p "Row 2 cols" at bounding box center [376, 184] width 61 height 7
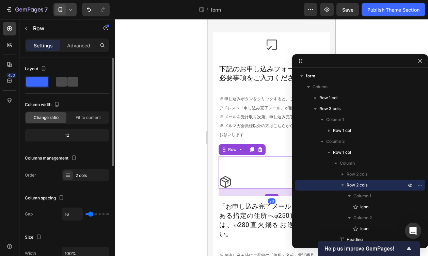
click at [71, 80] on span at bounding box center [72, 82] width 11 height 10
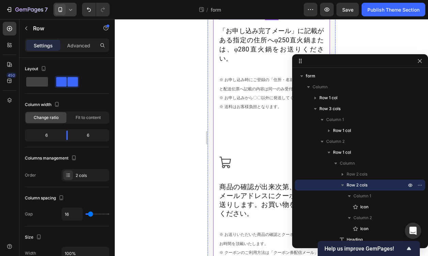
scroll to position [905, 0]
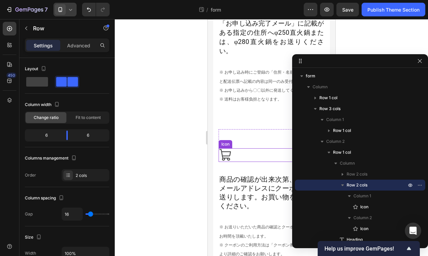
click at [253, 149] on div "Icon" at bounding box center [271, 155] width 106 height 14
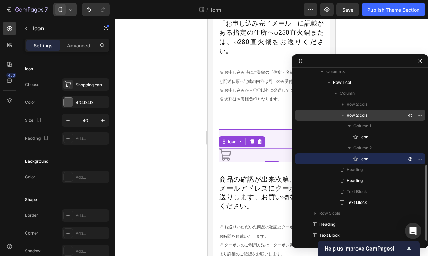
click at [364, 114] on span "Row 2 cols" at bounding box center [356, 115] width 21 height 7
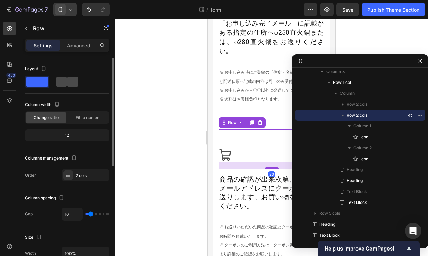
click at [67, 79] on span at bounding box center [72, 82] width 11 height 10
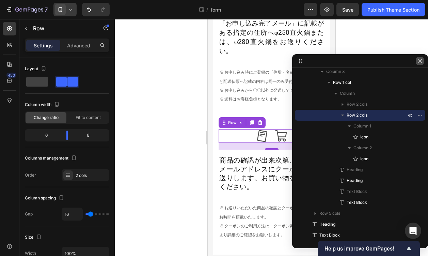
click at [419, 64] on button "button" at bounding box center [419, 61] width 8 height 8
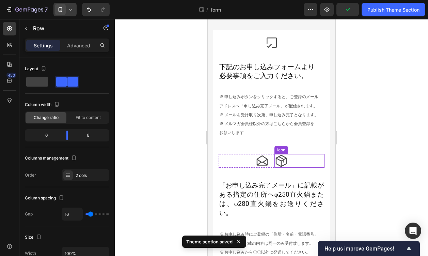
scroll to position [745, 0]
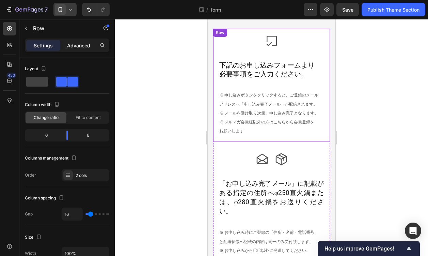
click at [83, 43] on p "Advanced" at bounding box center [78, 45] width 23 height 7
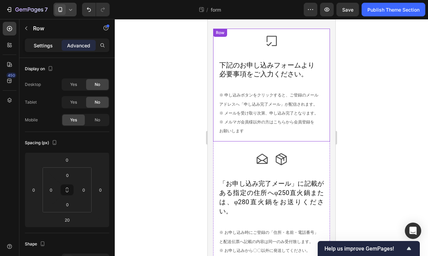
click at [45, 48] on p "Settings" at bounding box center [43, 45] width 19 height 7
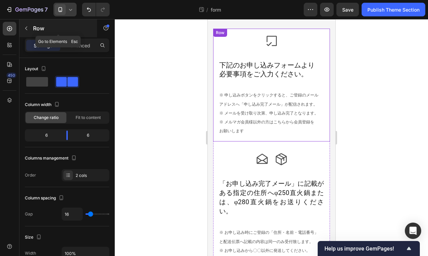
click at [22, 24] on button "button" at bounding box center [26, 28] width 11 height 11
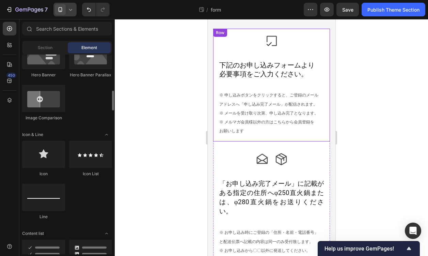
scroll to position [369, 0]
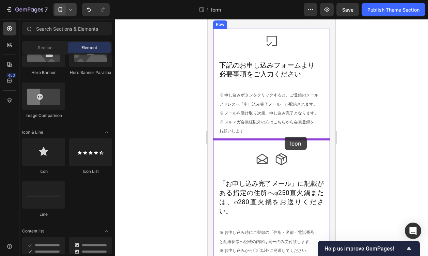
drag, startPoint x: 251, startPoint y: 175, endPoint x: 551, endPoint y: 167, distance: 299.2
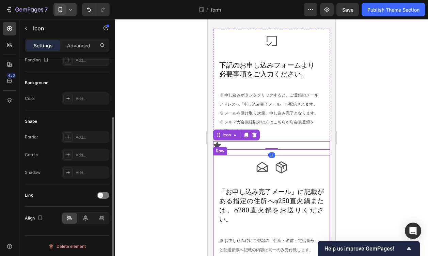
scroll to position [79, 0]
click at [85, 218] on icon at bounding box center [85, 217] width 5 height 6
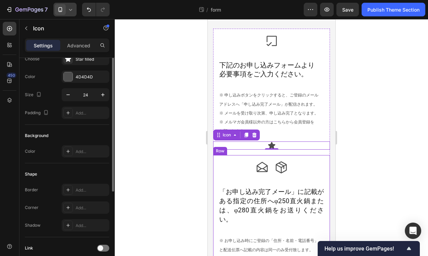
scroll to position [0, 0]
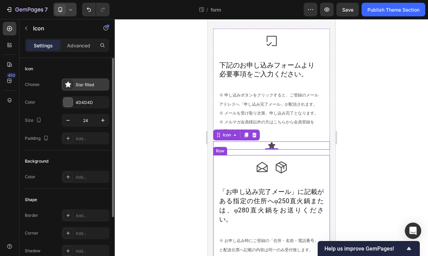
click at [93, 82] on div "Star filled" at bounding box center [92, 85] width 32 height 6
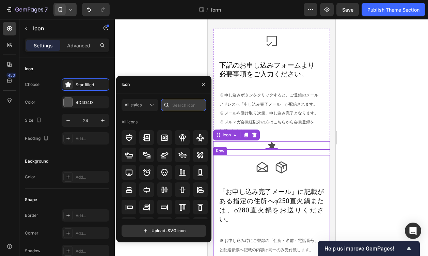
click at [194, 105] on input "text" at bounding box center [183, 105] width 45 height 12
paste input "arrow"
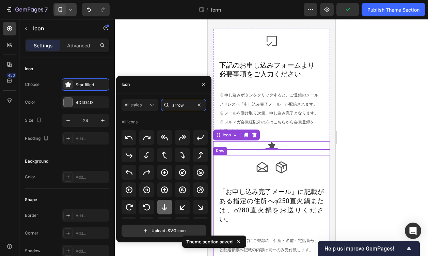
type input "arrow"
click at [165, 204] on icon at bounding box center [164, 207] width 8 height 8
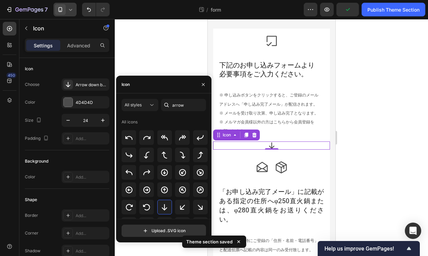
click at [370, 157] on div at bounding box center [271, 137] width 313 height 236
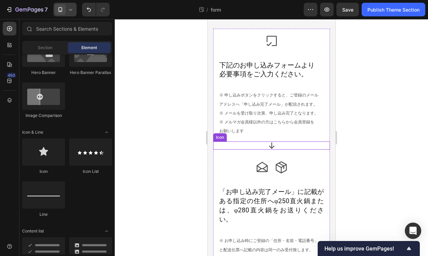
click at [294, 145] on div "Icon" at bounding box center [271, 145] width 117 height 8
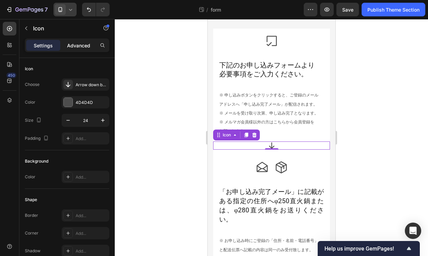
click at [82, 50] on div "Settings Advanced" at bounding box center [67, 45] width 84 height 14
click at [82, 50] on div "Advanced" at bounding box center [79, 45] width 34 height 11
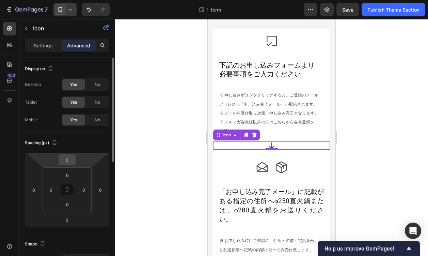
click at [68, 160] on input "0" at bounding box center [67, 159] width 14 height 10
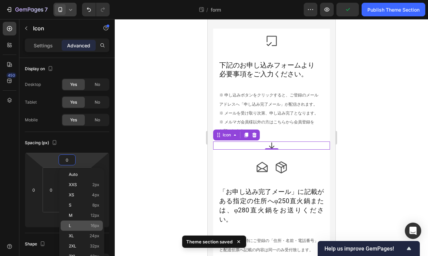
click at [80, 224] on p "L 16px" at bounding box center [84, 225] width 31 height 5
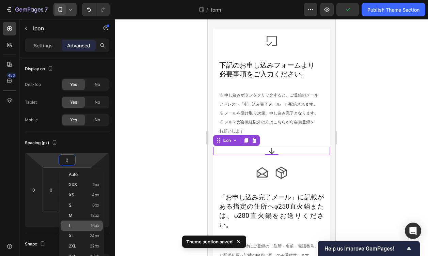
type input "16"
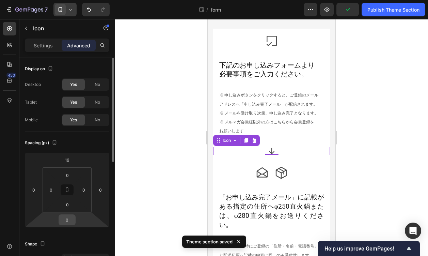
click at [70, 220] on input "0" at bounding box center [67, 219] width 14 height 10
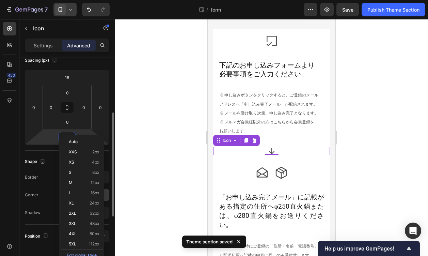
scroll to position [116, 0]
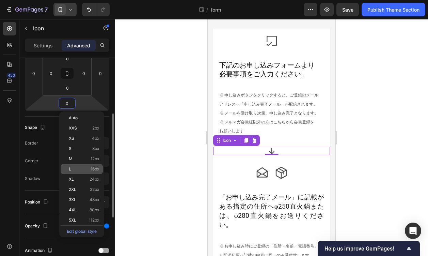
click at [89, 169] on p "L 16px" at bounding box center [84, 168] width 31 height 5
type input "16"
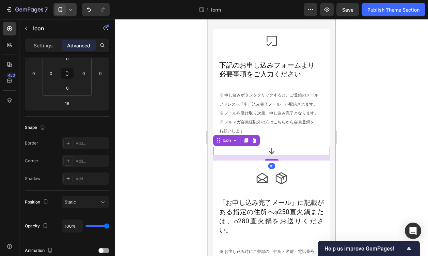
click at [350, 145] on div at bounding box center [271, 137] width 313 height 236
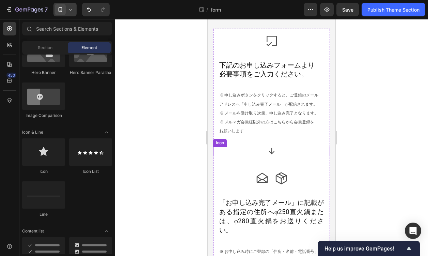
click at [295, 148] on div "Icon" at bounding box center [271, 151] width 117 height 8
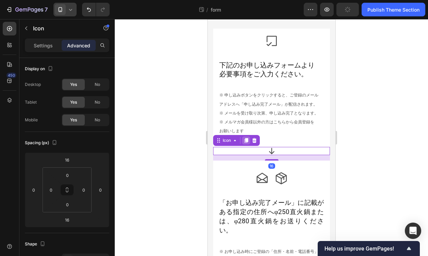
click at [249, 137] on div at bounding box center [246, 140] width 8 height 8
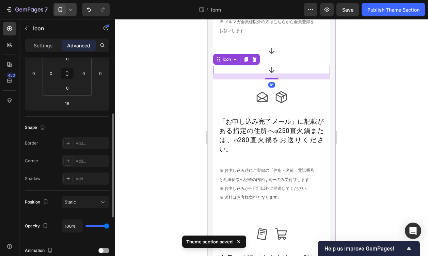
scroll to position [853, 0]
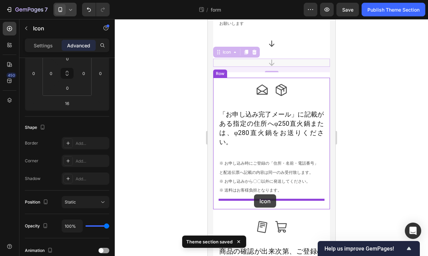
drag, startPoint x: 220, startPoint y: 66, endPoint x: 253, endPoint y: 194, distance: 132.4
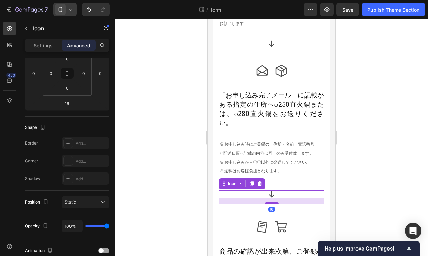
click at [365, 178] on div at bounding box center [271, 137] width 313 height 236
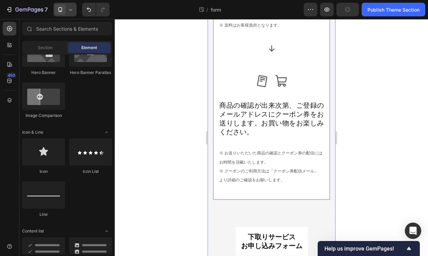
scroll to position [1014, 0]
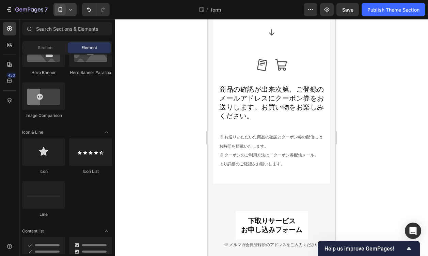
click at [69, 9] on icon at bounding box center [70, 9] width 7 height 7
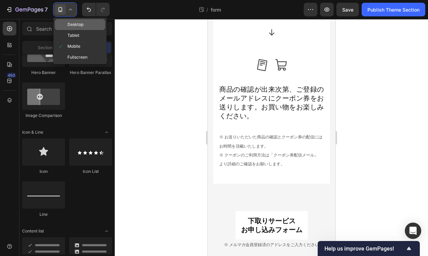
click at [67, 20] on div "Desktop" at bounding box center [80, 24] width 50 height 11
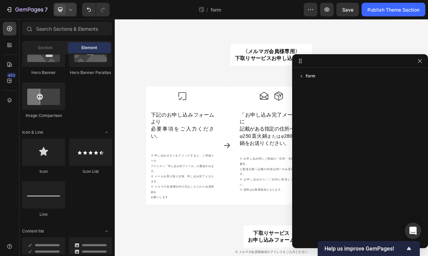
scroll to position [649, 0]
drag, startPoint x: 419, startPoint y: 64, endPoint x: 397, endPoint y: 59, distance: 23.0
click at [419, 64] on button "button" at bounding box center [419, 61] width 8 height 8
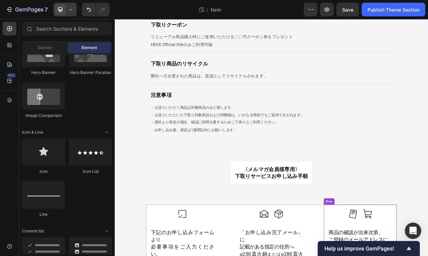
scroll to position [490, 0]
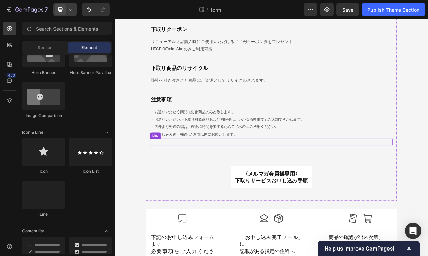
click at [421, 180] on div "Title Line" at bounding box center [319, 179] width 316 height 9
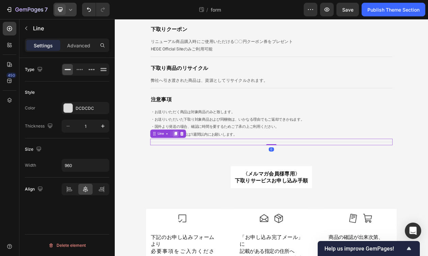
click at [191, 171] on icon at bounding box center [193, 168] width 5 height 5
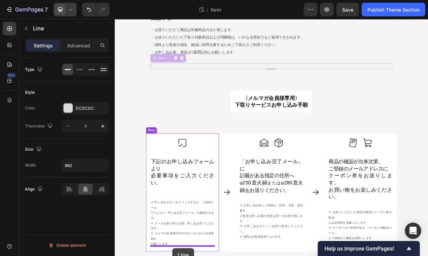
scroll to position [658, 0]
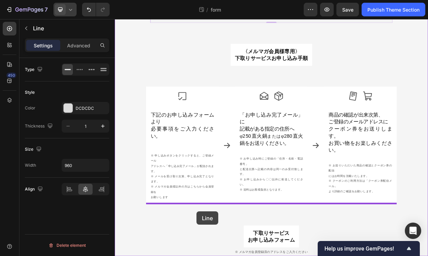
drag, startPoint x: 167, startPoint y: 72, endPoint x: 221, endPoint y: 269, distance: 204.9
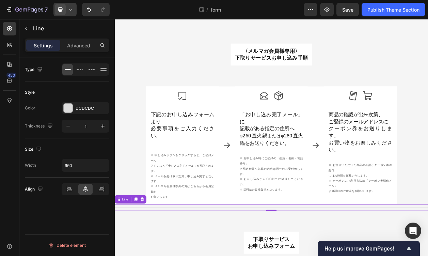
scroll to position [657, 0]
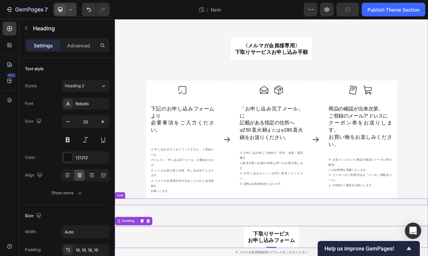
click at [208, 254] on div "Title Line" at bounding box center [319, 257] width 408 height 9
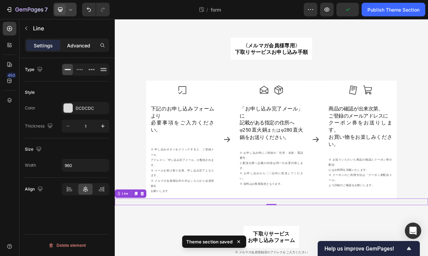
click at [87, 46] on p "Advanced" at bounding box center [78, 45] width 23 height 7
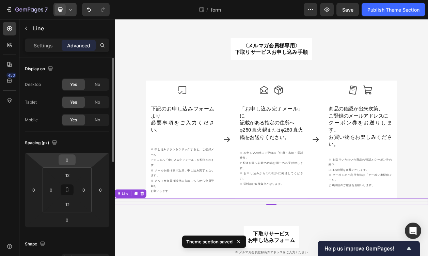
click at [68, 159] on input "0" at bounding box center [67, 159] width 14 height 10
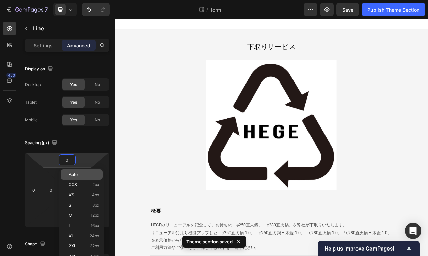
scroll to position [657, 0]
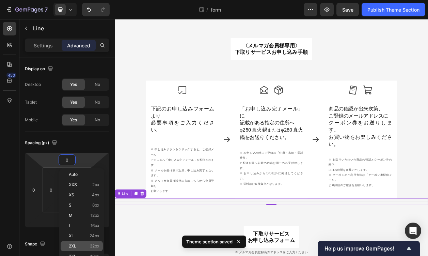
click at [81, 242] on div "2XL 32px" at bounding box center [82, 246] width 42 height 10
type input "32"
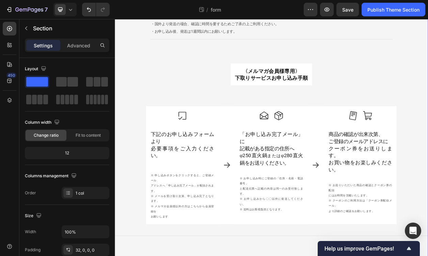
scroll to position [617, 0]
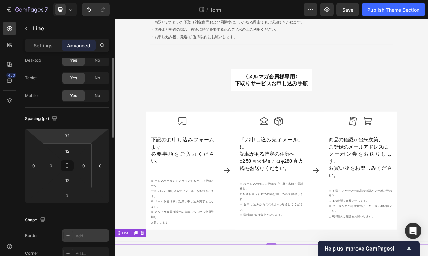
scroll to position [0, 0]
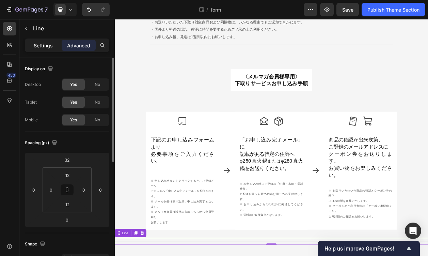
click at [44, 45] on p "Settings" at bounding box center [43, 45] width 19 height 7
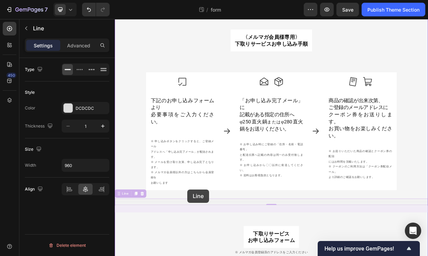
scroll to position [669, 0]
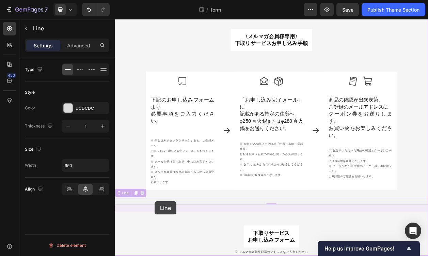
drag, startPoint x: 175, startPoint y: 257, endPoint x: 166, endPoint y: 256, distance: 8.2
drag, startPoint x: 136, startPoint y: 251, endPoint x: 349, endPoint y: 256, distance: 212.7
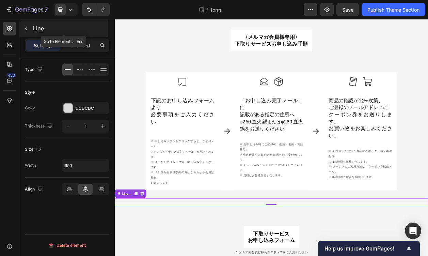
click at [26, 24] on button "button" at bounding box center [26, 28] width 11 height 11
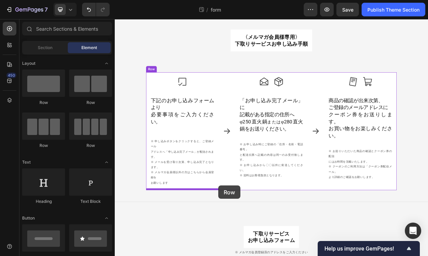
scroll to position [669, 0]
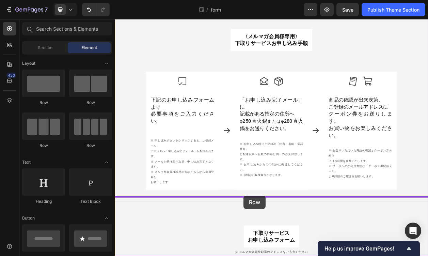
drag, startPoint x: 158, startPoint y: 105, endPoint x: 282, endPoint y: 249, distance: 189.8
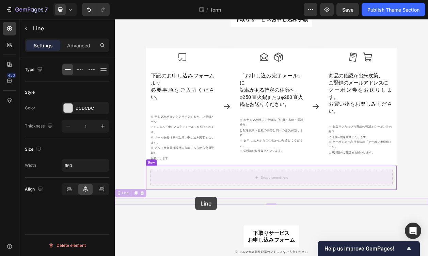
drag, startPoint x: 152, startPoint y: 274, endPoint x: 219, endPoint y: 250, distance: 71.7
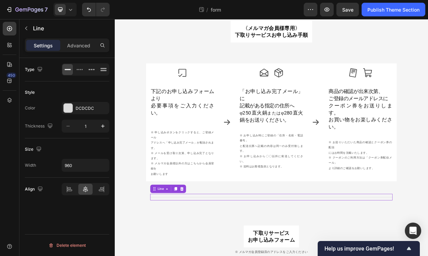
scroll to position [679, 0]
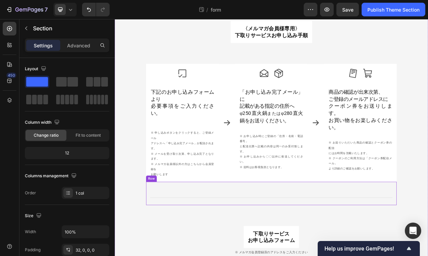
click at [224, 235] on div "Title Line Row" at bounding box center [318, 246] width 327 height 30
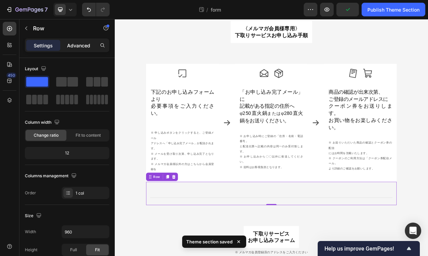
click at [83, 48] on p "Advanced" at bounding box center [78, 45] width 23 height 7
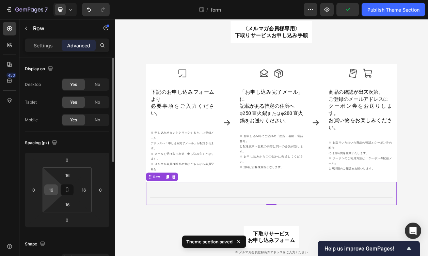
click at [52, 190] on input "16" at bounding box center [51, 189] width 10 height 10
type input "0"
click at [86, 190] on input "16" at bounding box center [84, 189] width 10 height 10
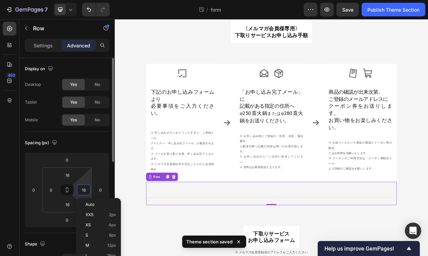
type input "0"
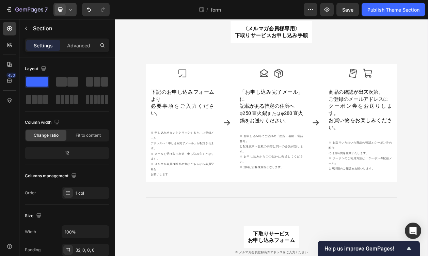
click at [69, 8] on icon at bounding box center [70, 9] width 7 height 7
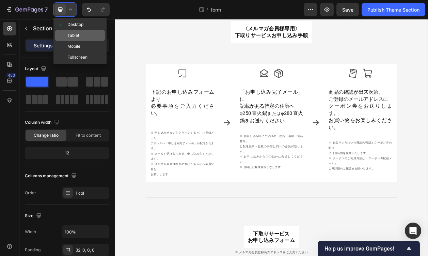
click at [69, 34] on span "Tablet" at bounding box center [73, 35] width 12 height 7
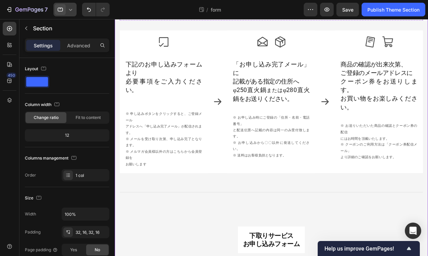
scroll to position [768, 0]
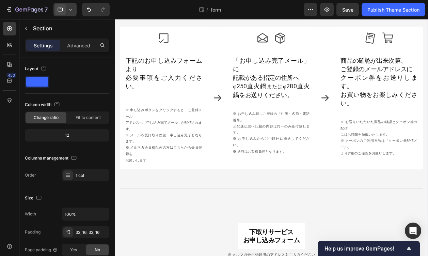
click at [73, 10] on icon at bounding box center [70, 9] width 7 height 7
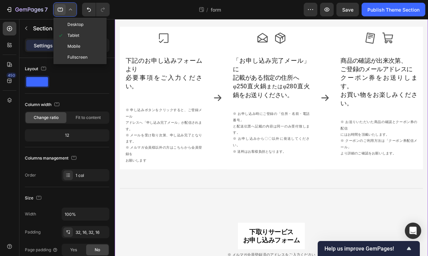
drag, startPoint x: 75, startPoint y: 50, endPoint x: 79, endPoint y: 50, distance: 4.1
click at [75, 50] on div "Mobile" at bounding box center [80, 46] width 50 height 11
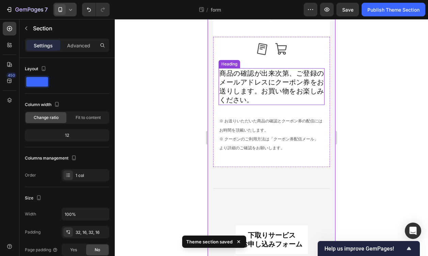
scroll to position [1045, 0]
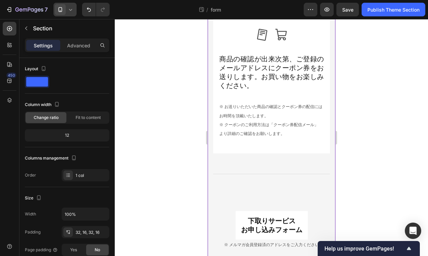
click at [71, 8] on icon at bounding box center [70, 9] width 7 height 7
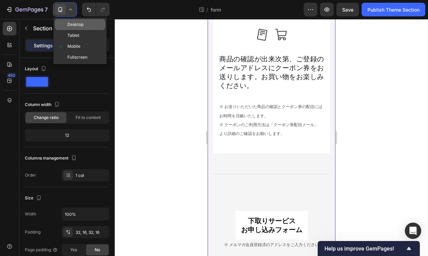
click at [72, 20] on div "Desktop" at bounding box center [80, 24] width 50 height 11
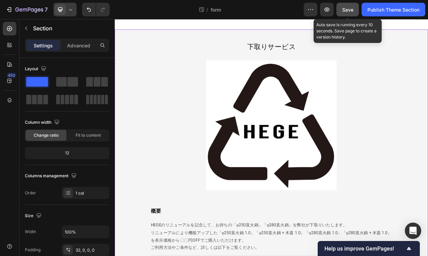
click at [351, 10] on span "Save" at bounding box center [347, 10] width 11 height 6
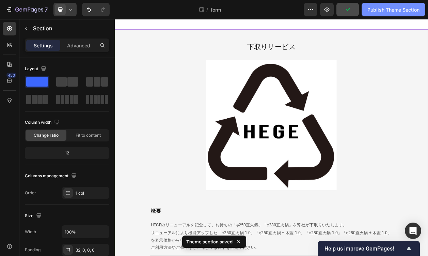
click at [389, 9] on div "Publish Theme Section" at bounding box center [393, 9] width 52 height 7
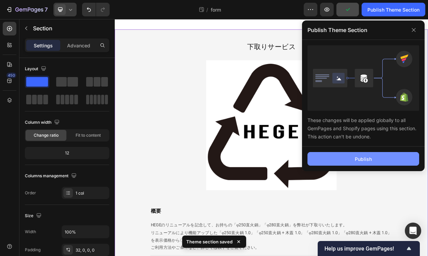
click at [368, 154] on button "Publish" at bounding box center [363, 159] width 112 height 14
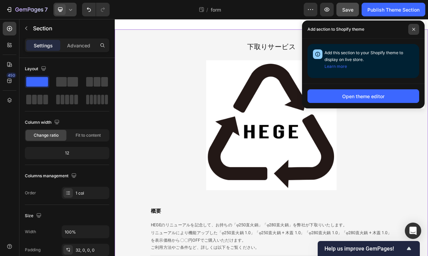
click at [412, 30] on icon at bounding box center [413, 29] width 3 height 3
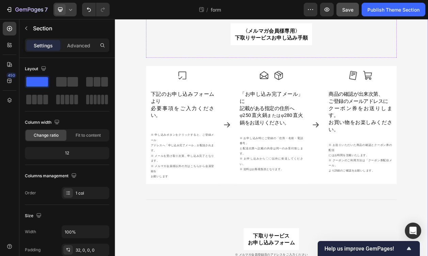
scroll to position [679, 0]
